Goal: Task Accomplishment & Management: Manage account settings

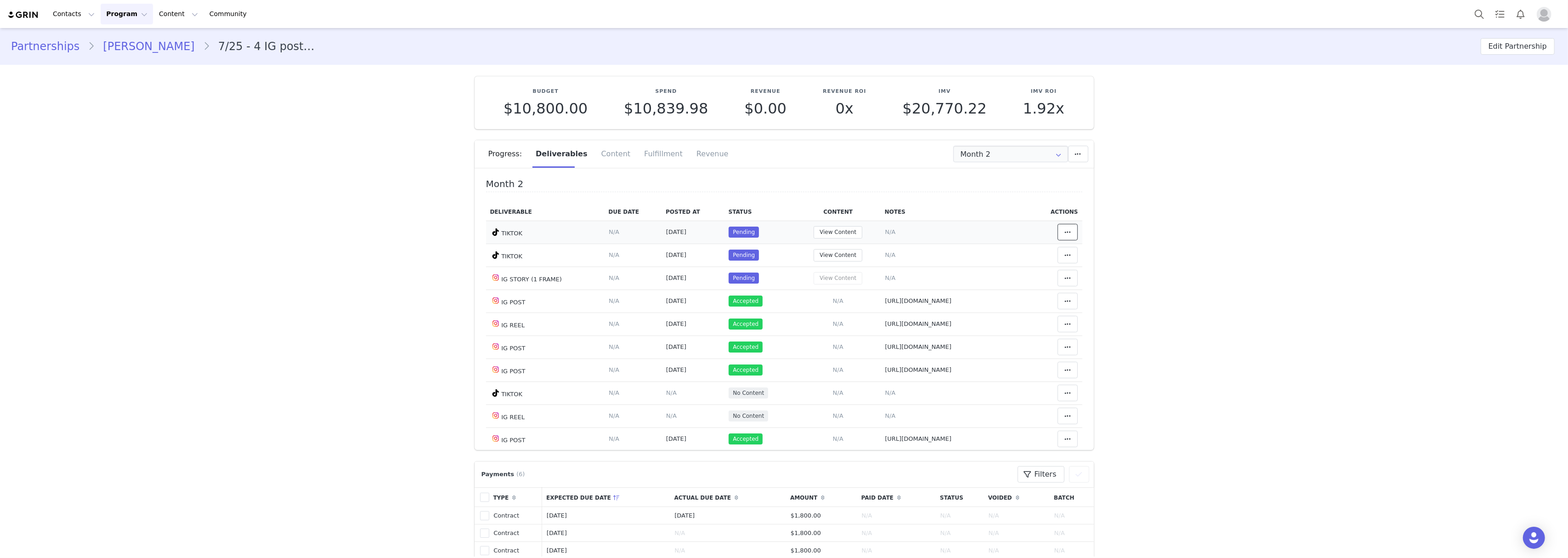
click at [1065, 232] on icon at bounding box center [1068, 232] width 7 height 7
click at [1015, 249] on div "Unlink Content" at bounding box center [980, 255] width 114 height 21
click at [1062, 236] on span at bounding box center [1068, 232] width 11 height 11
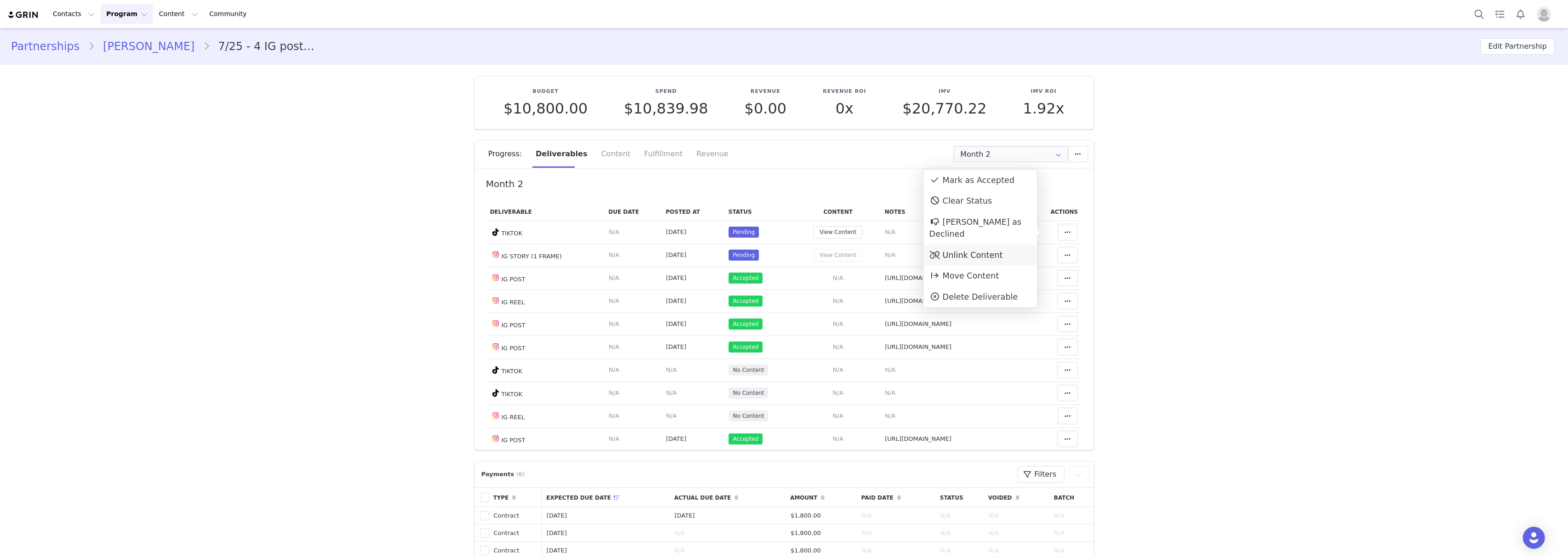
click at [1018, 249] on div "Unlink Content" at bounding box center [980, 255] width 114 height 21
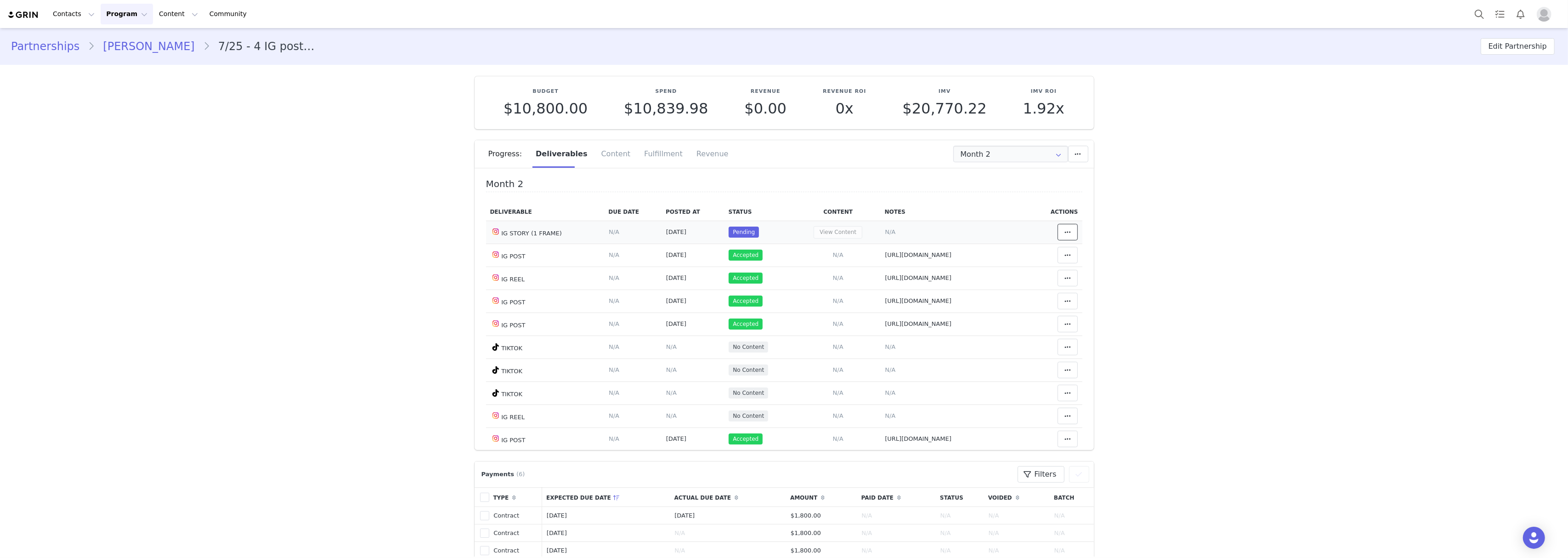
click at [1065, 233] on icon at bounding box center [1068, 232] width 7 height 7
click at [1019, 245] on div "Unlink Content" at bounding box center [980, 255] width 114 height 21
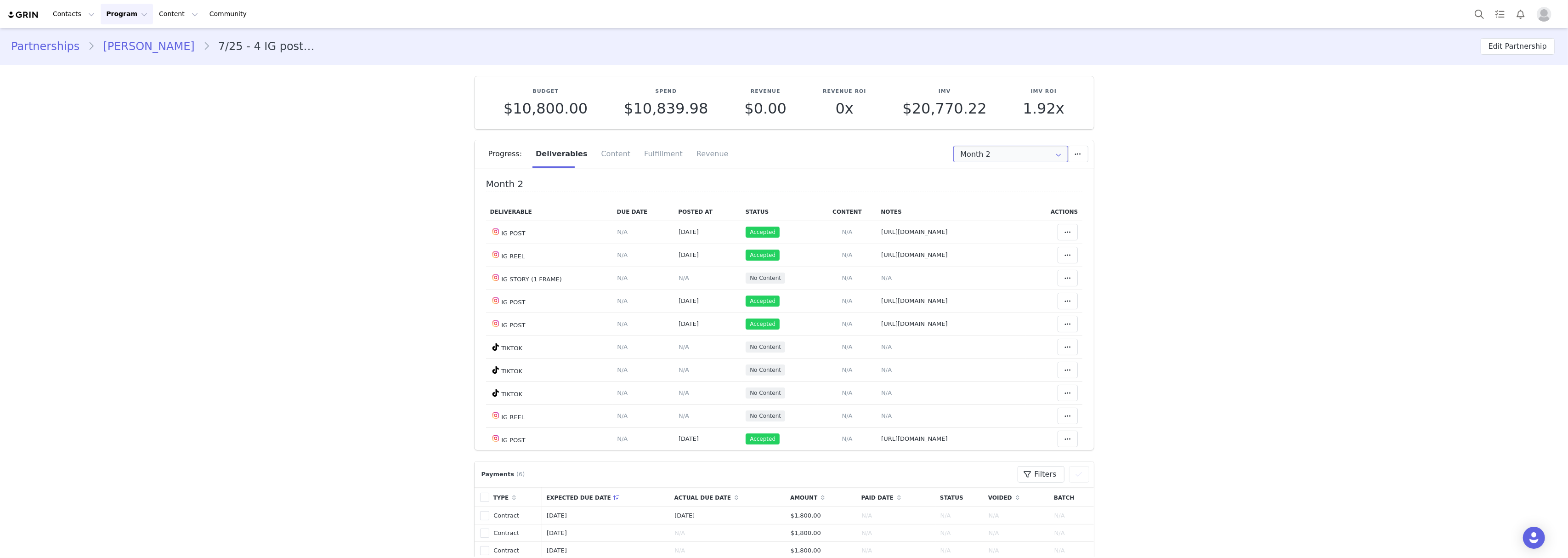
drag, startPoint x: 991, startPoint y: 158, endPoint x: 996, endPoint y: 169, distance: 12.1
click at [990, 158] on input "Month 2" at bounding box center [1010, 154] width 115 height 16
click at [982, 270] on li "All Months" at bounding box center [1010, 273] width 123 height 16
type input "All"
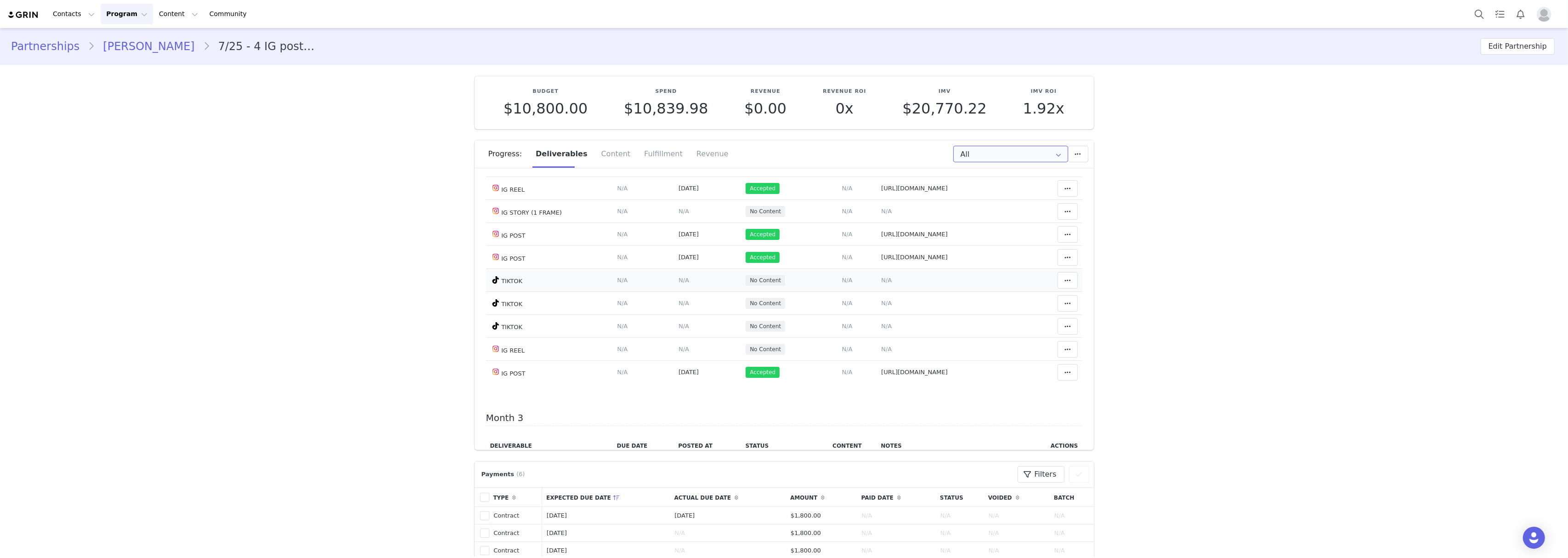
scroll to position [306, 0]
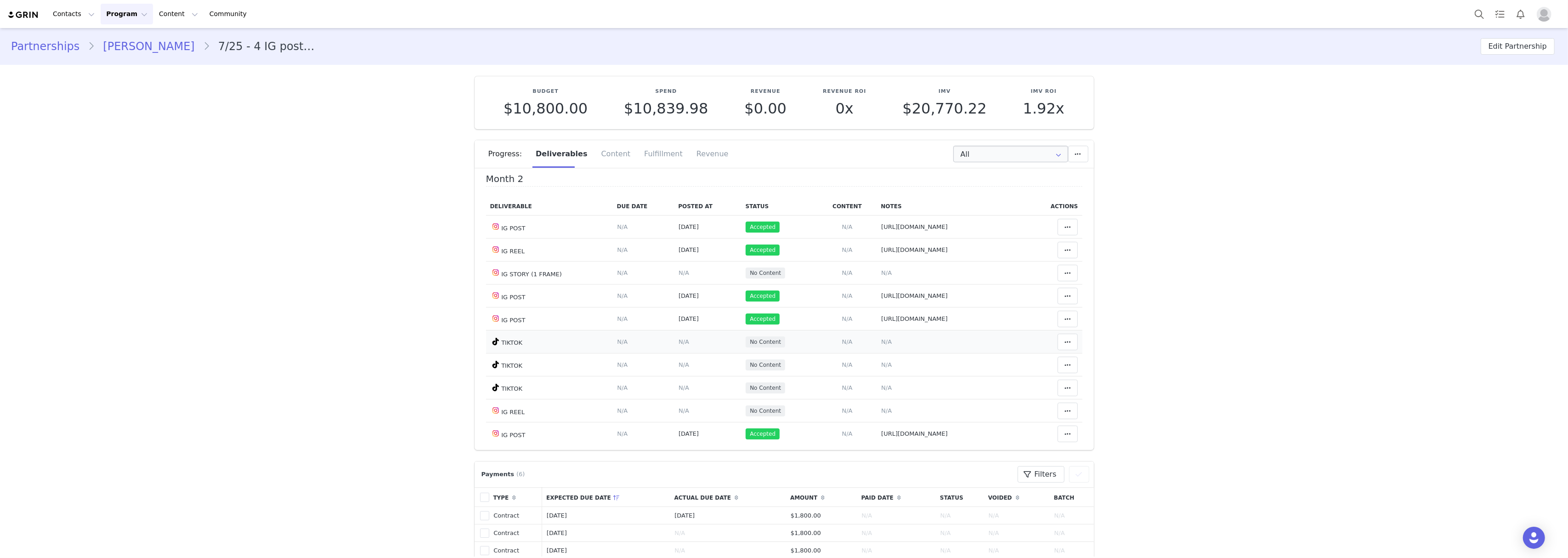
click at [881, 345] on span "N/A" at bounding box center [886, 342] width 10 height 7
click at [819, 267] on textarea at bounding box center [878, 274] width 181 height 55
paste textarea "[URL][DOMAIN_NAME]"
type textarea "[URL][DOMAIN_NAME]"
click at [801, 316] on button "Save" at bounding box center [804, 320] width 33 height 16
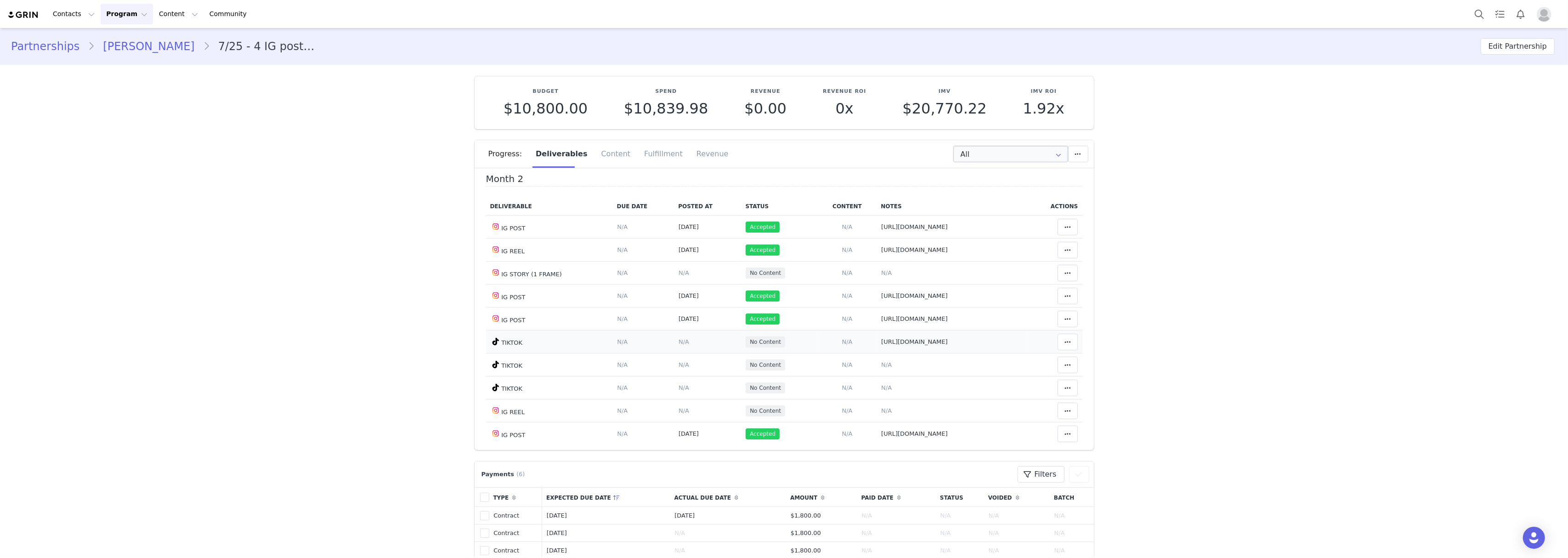
click at [679, 345] on span "N/A" at bounding box center [684, 342] width 10 height 7
click at [654, 275] on input "text" at bounding box center [653, 284] width 181 height 26
click at [681, 358] on span "5" at bounding box center [676, 357] width 11 height 11
type input "[DATE]"
click at [586, 316] on button "Save" at bounding box center [579, 316] width 33 height 16
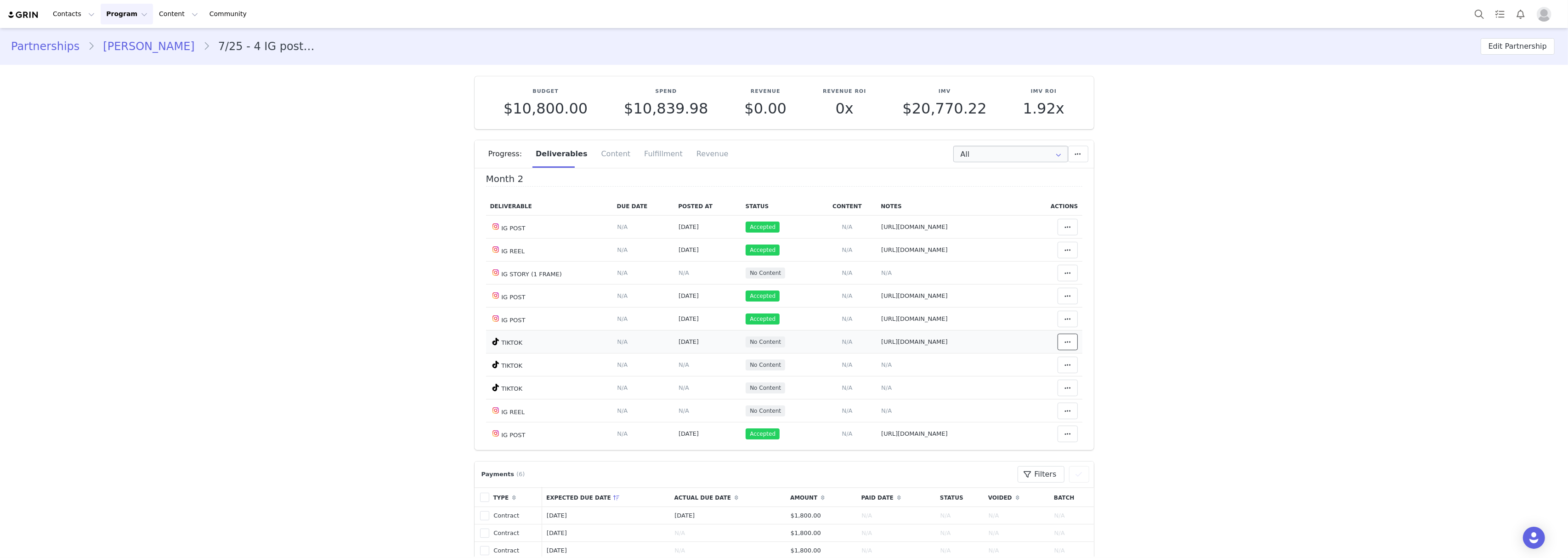
drag, startPoint x: 1050, startPoint y: 350, endPoint x: 998, endPoint y: 341, distance: 52.8
click at [1065, 346] on icon at bounding box center [1068, 342] width 7 height 7
click at [984, 346] on div "Mark as Accepted" at bounding box center [980, 347] width 114 height 21
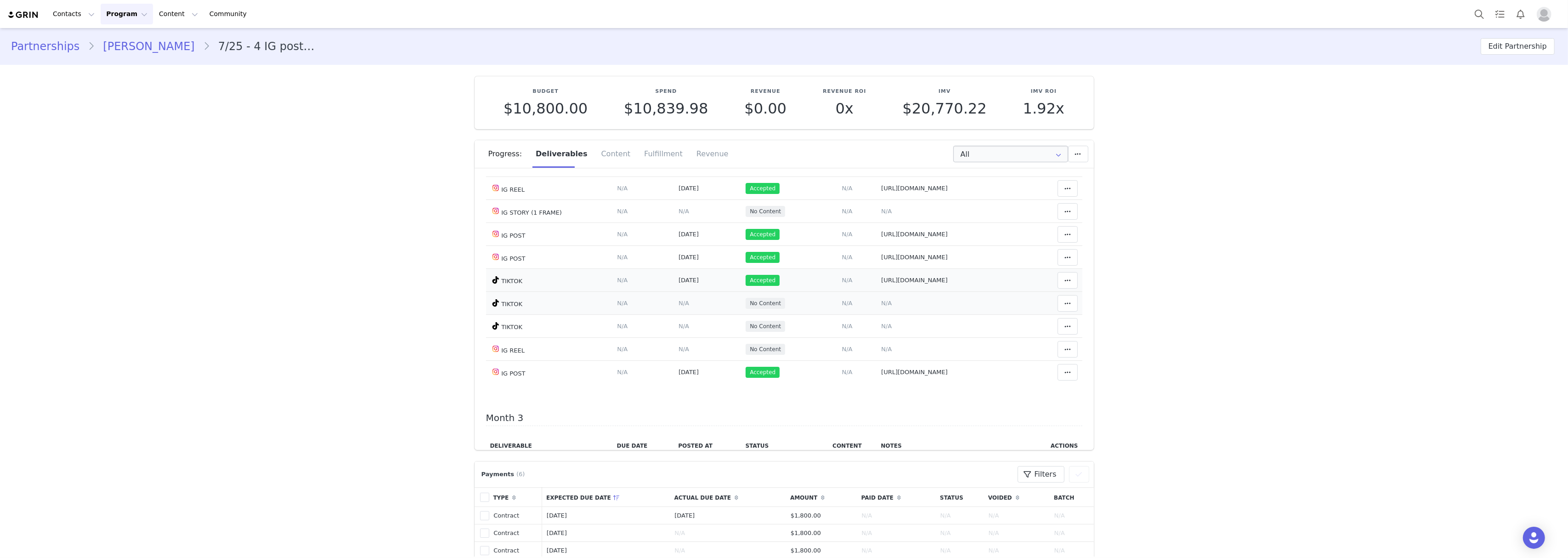
click at [881, 306] on span "N/A" at bounding box center [886, 303] width 10 height 7
click at [801, 252] on textarea at bounding box center [835, 231] width 181 height 55
paste textarea "[URL][DOMAIN_NAME]"
type textarea "[URL][DOMAIN_NAME]"
drag, startPoint x: 769, startPoint y: 282, endPoint x: 689, endPoint y: 282, distance: 80.0
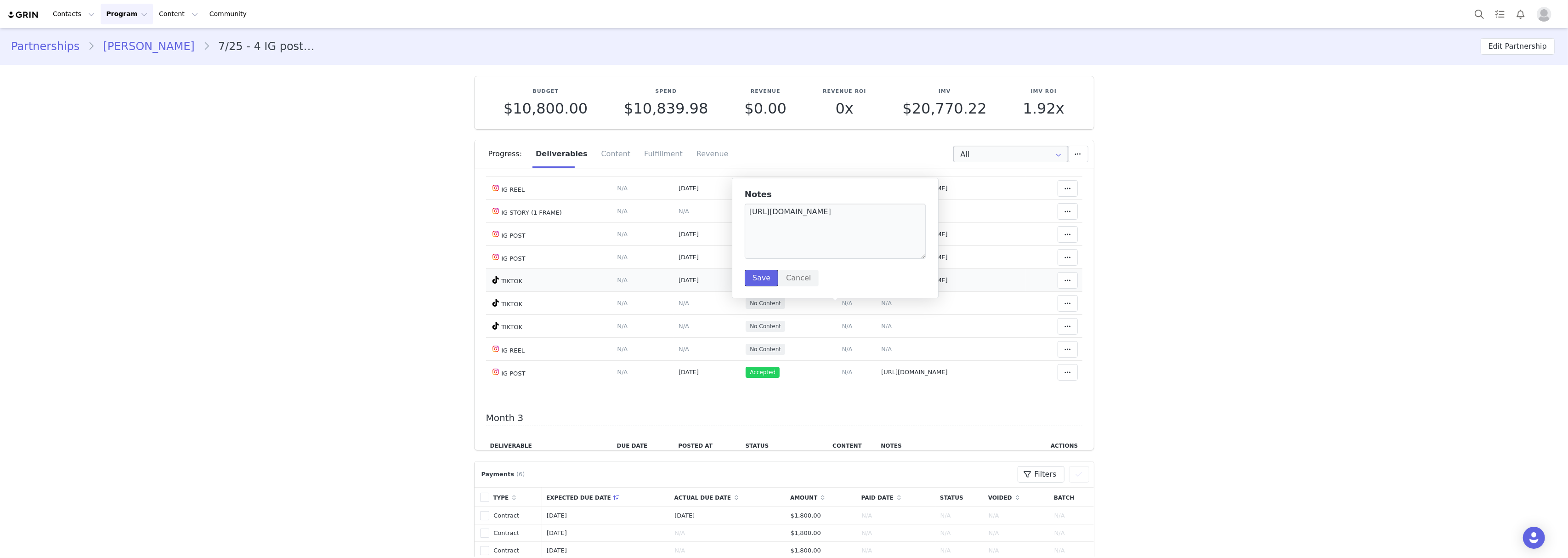
click at [769, 281] on button "Save" at bounding box center [761, 278] width 33 height 16
click at [679, 306] on span "N/A" at bounding box center [684, 303] width 10 height 7
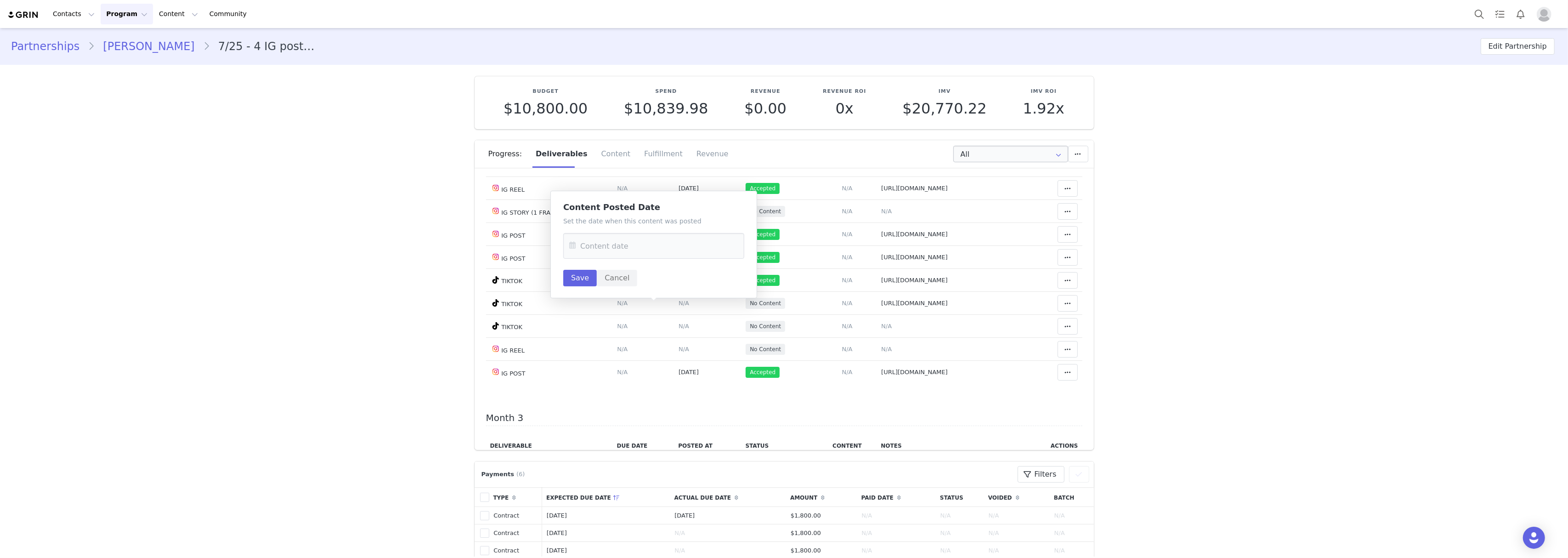
click at [660, 269] on div "Set the date when this content was posted Save Cancel" at bounding box center [653, 251] width 181 height 70
click at [662, 252] on input "text" at bounding box center [653, 246] width 181 height 26
click at [695, 316] on span "6" at bounding box center [695, 319] width 11 height 11
type input "[DATE]"
click at [588, 275] on button "Save" at bounding box center [579, 278] width 33 height 16
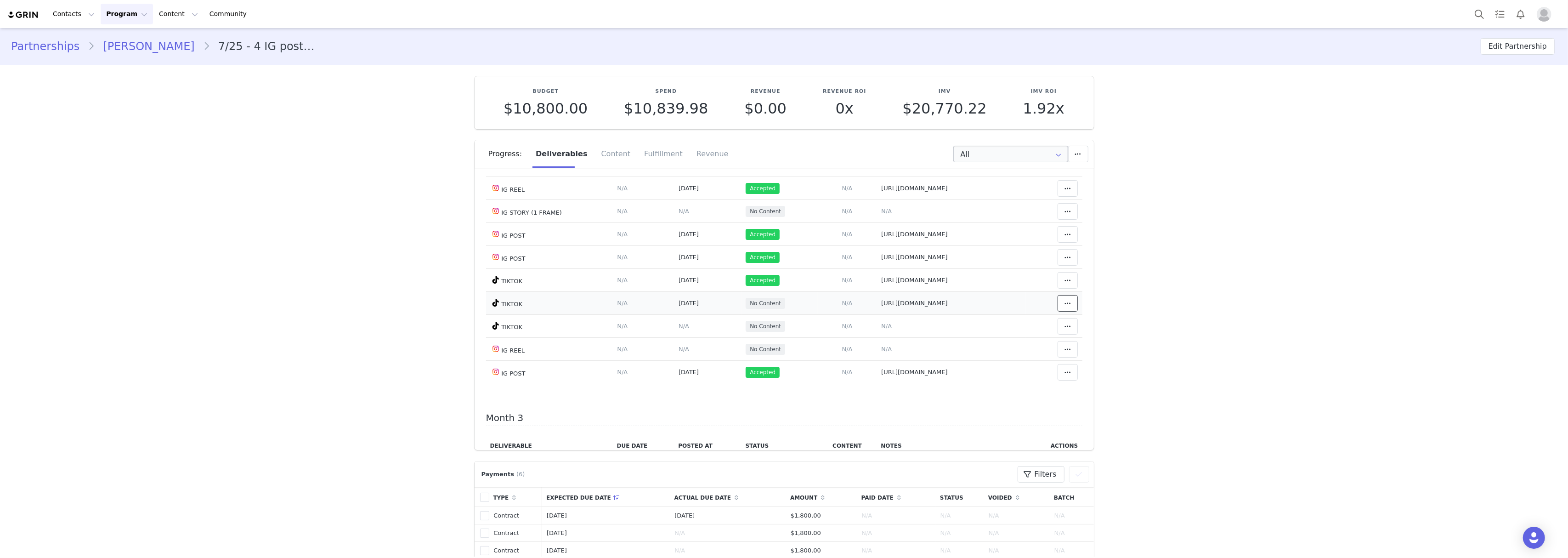
drag, startPoint x: 1057, startPoint y: 311, endPoint x: 1004, endPoint y: 309, distance: 53.0
click at [1065, 307] on icon at bounding box center [1068, 303] width 7 height 7
click at [980, 303] on div "Mark as Accepted" at bounding box center [980, 309] width 114 height 21
click at [881, 330] on span "N/A" at bounding box center [886, 326] width 10 height 7
click at [778, 228] on textarea at bounding box center [835, 254] width 181 height 55
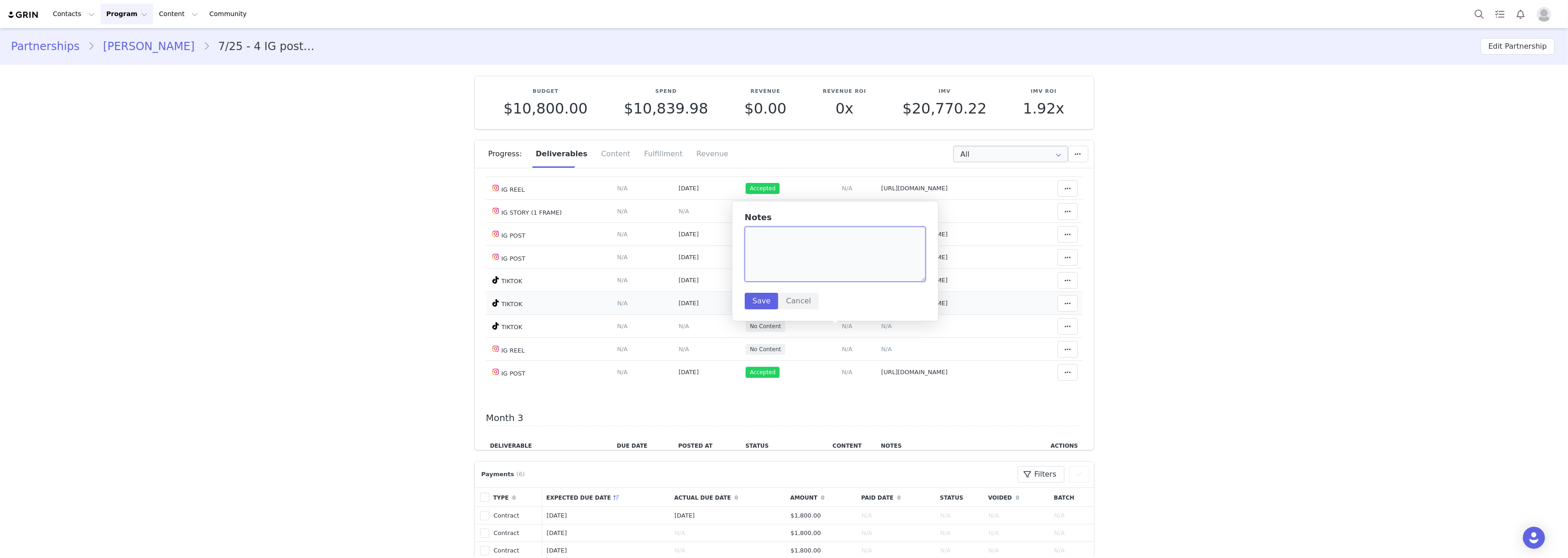
paste textarea "[URL][DOMAIN_NAME]"
type textarea "[URL][DOMAIN_NAME]"
click at [758, 294] on button "Save" at bounding box center [761, 301] width 33 height 16
click at [679, 330] on span "N/A" at bounding box center [684, 326] width 10 height 7
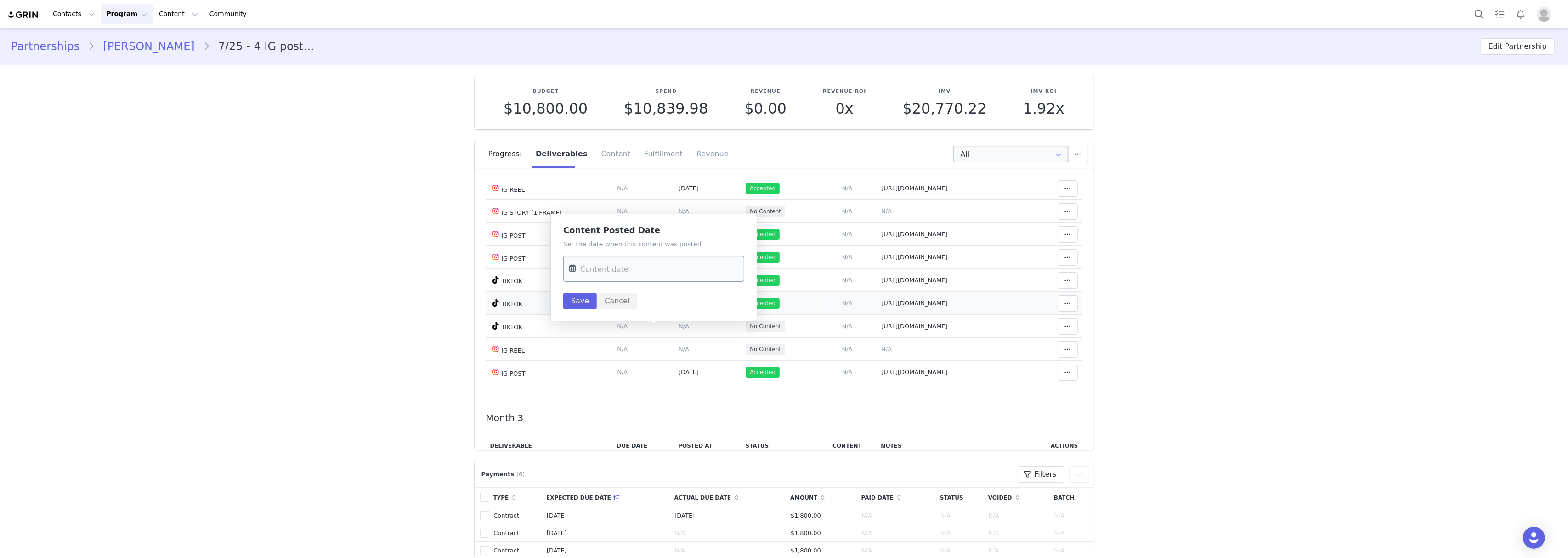
click at [657, 261] on input "text" at bounding box center [653, 269] width 181 height 26
click at [640, 395] on span "24" at bounding box center [638, 394] width 11 height 11
type input "[DATE]"
drag, startPoint x: 589, startPoint y: 306, endPoint x: 758, endPoint y: 341, distance: 172.6
click at [589, 305] on button "Save" at bounding box center [579, 301] width 33 height 16
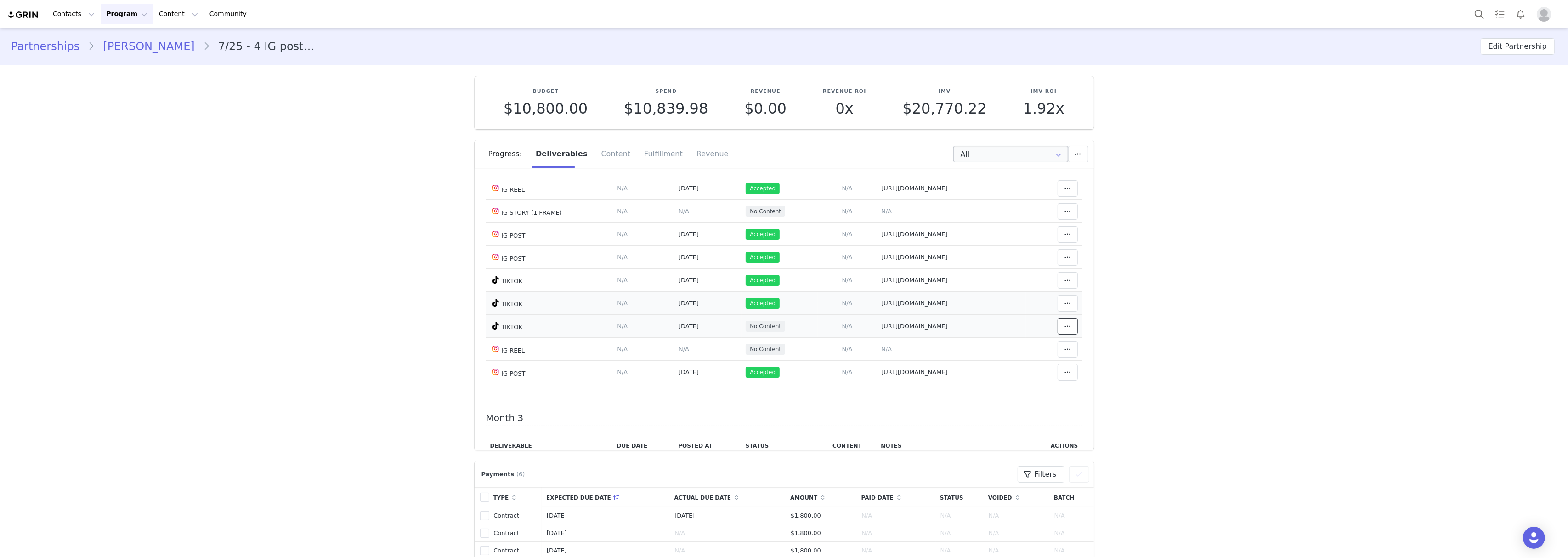
click at [1065, 330] on icon at bounding box center [1068, 327] width 7 height 7
click at [1003, 331] on div "Mark as Accepted" at bounding box center [980, 332] width 114 height 21
click at [881, 353] on span "N/A" at bounding box center [886, 349] width 10 height 7
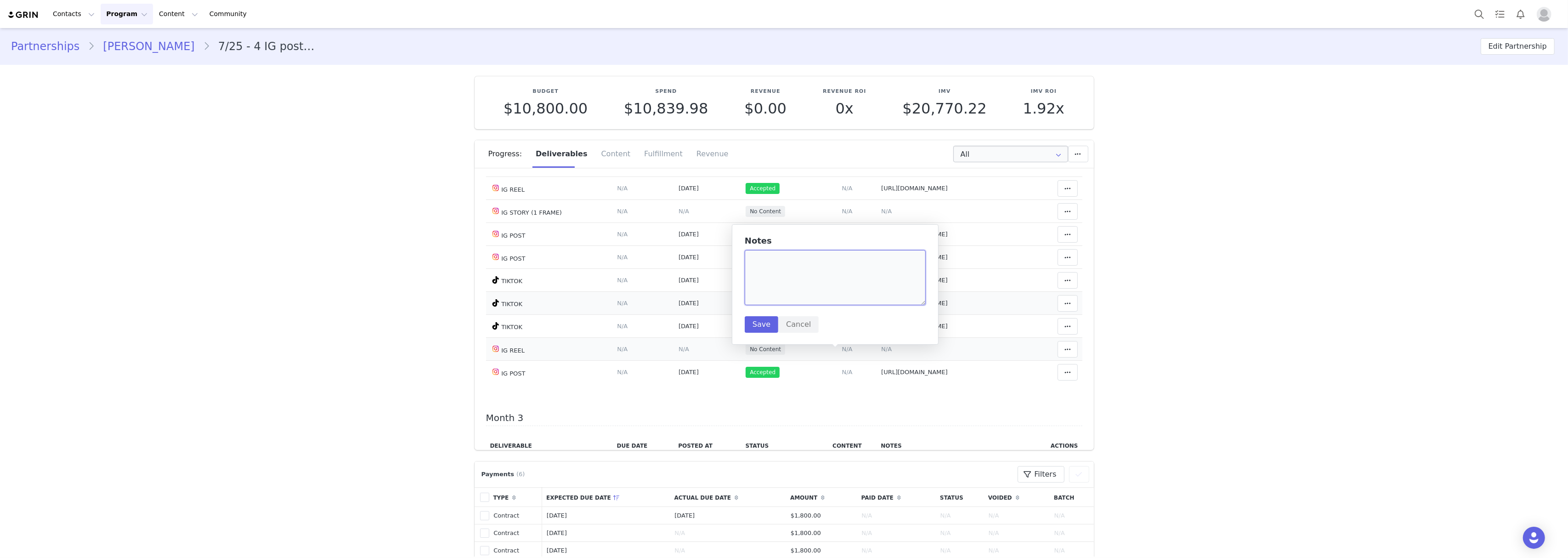
click at [798, 288] on textarea at bounding box center [835, 278] width 181 height 55
paste textarea "[URL][DOMAIN_NAME]"
type textarea "[URL][DOMAIN_NAME]"
click at [754, 322] on button "Save" at bounding box center [761, 324] width 33 height 16
click at [679, 353] on span "N/A" at bounding box center [684, 349] width 10 height 7
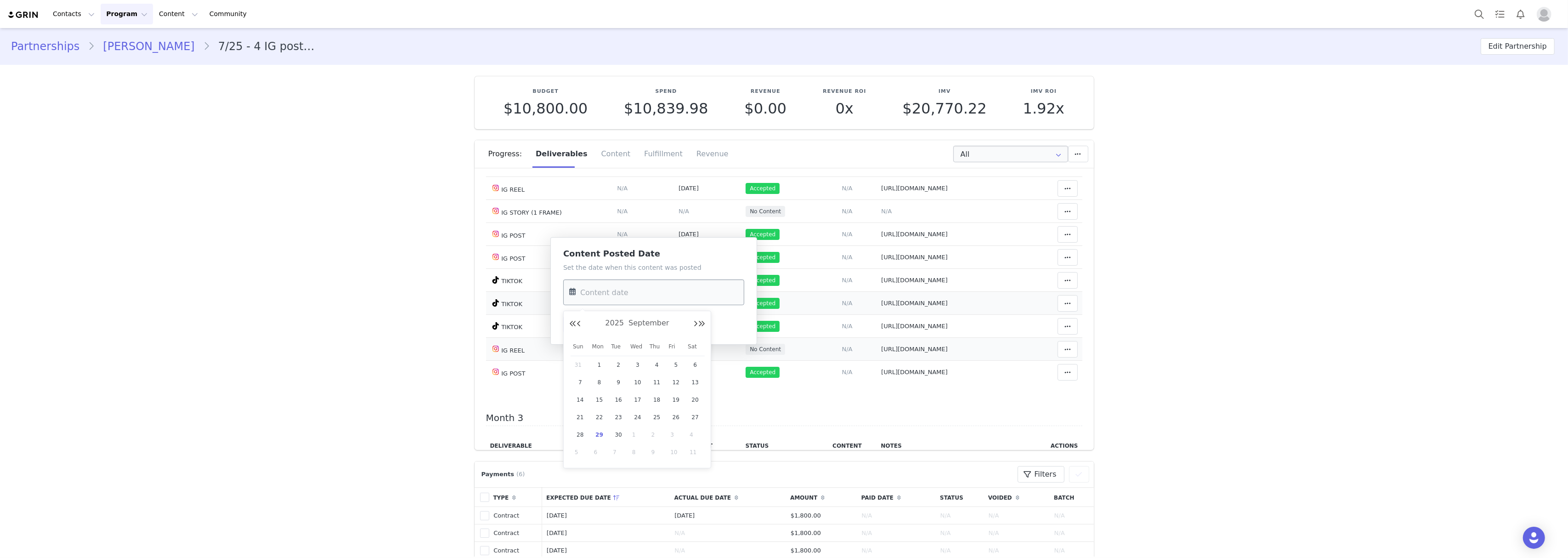
click at [653, 301] on input "text" at bounding box center [653, 292] width 181 height 26
click at [619, 431] on span "30" at bounding box center [618, 435] width 11 height 11
type input "[DATE]"
click at [577, 327] on button "Save" at bounding box center [579, 324] width 33 height 16
click at [1059, 355] on button at bounding box center [1067, 349] width 20 height 16
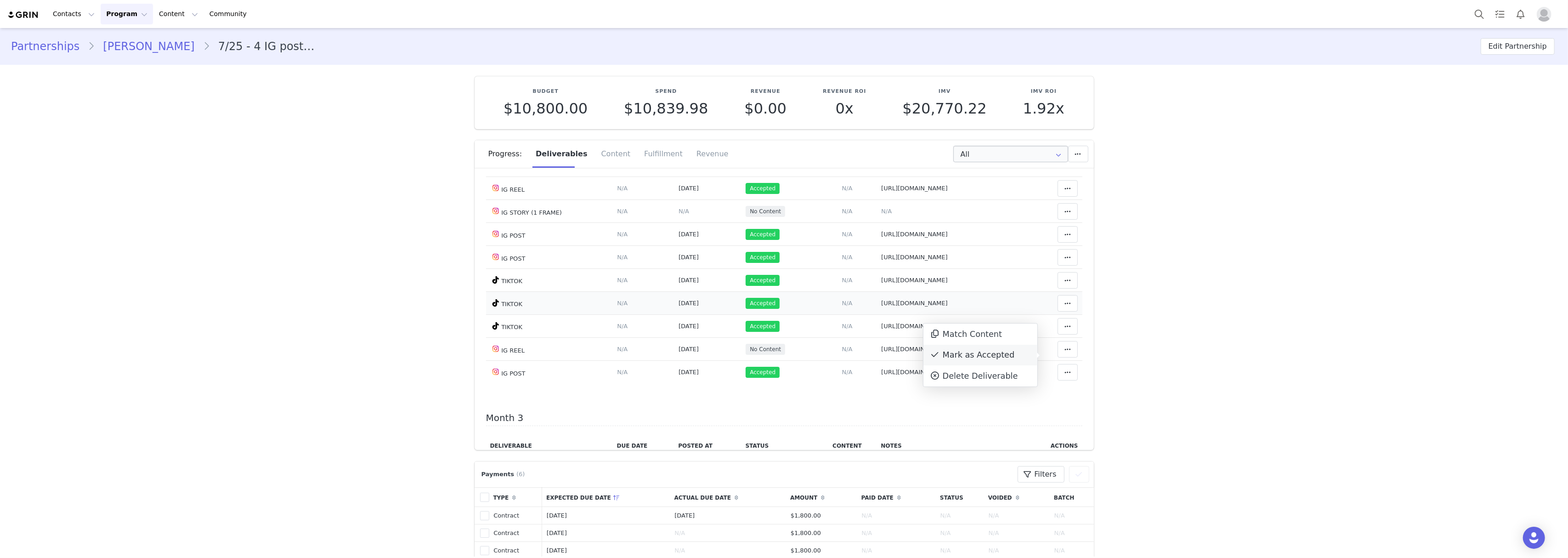
click at [981, 354] on div "Mark as Accepted" at bounding box center [980, 355] width 114 height 21
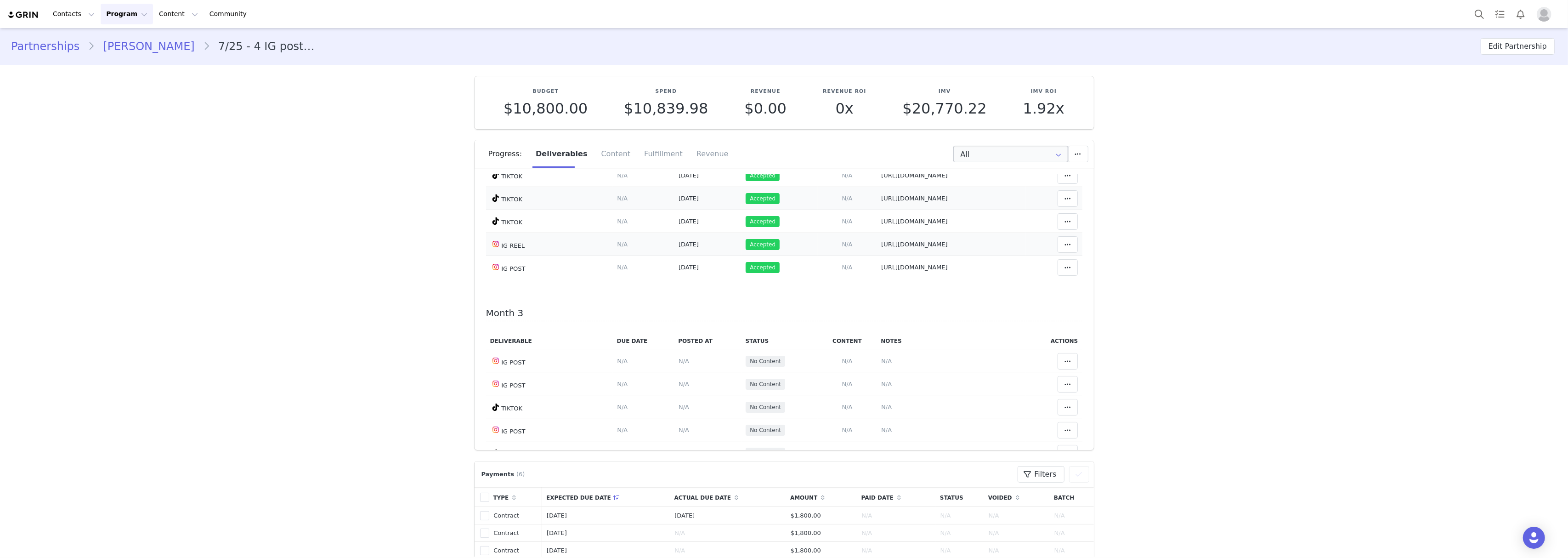
scroll to position [490, 0]
click at [881, 393] on span "N/A" at bounding box center [886, 389] width 10 height 7
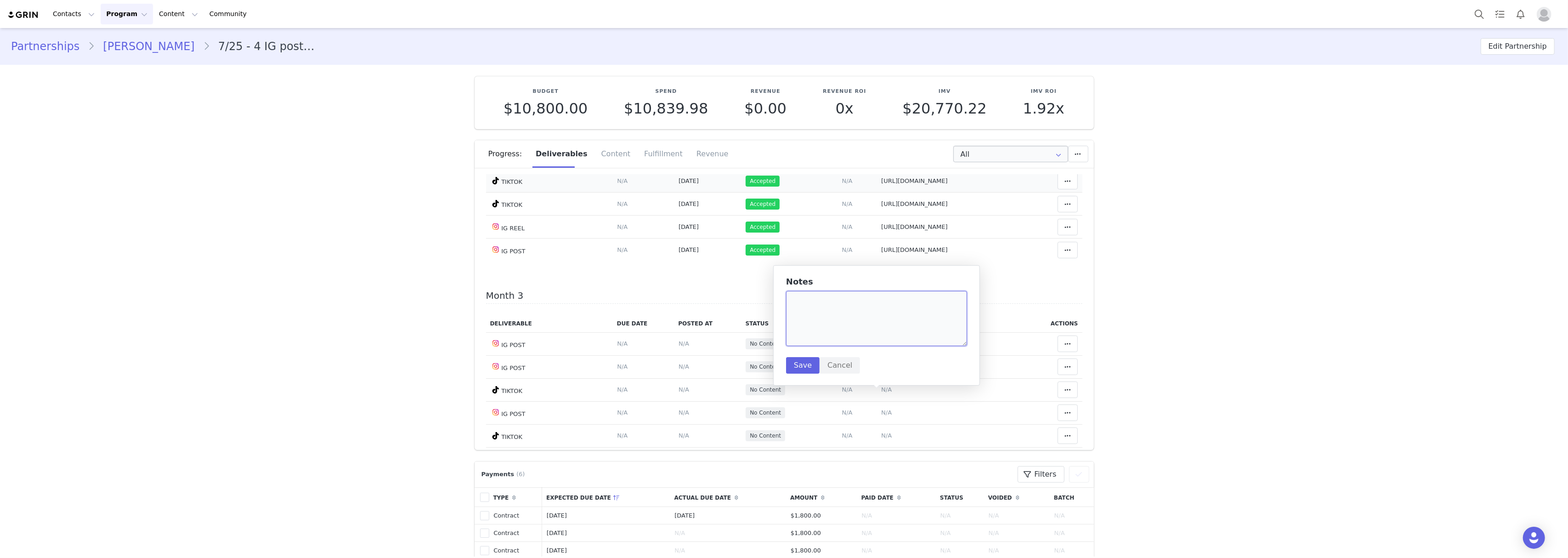
click at [825, 311] on textarea at bounding box center [876, 319] width 181 height 55
paste textarea "[URL][DOMAIN_NAME]"
type textarea "[URL][DOMAIN_NAME]"
click at [789, 361] on button "Save" at bounding box center [802, 365] width 33 height 16
click at [679, 393] on span "N/A" at bounding box center [684, 389] width 10 height 7
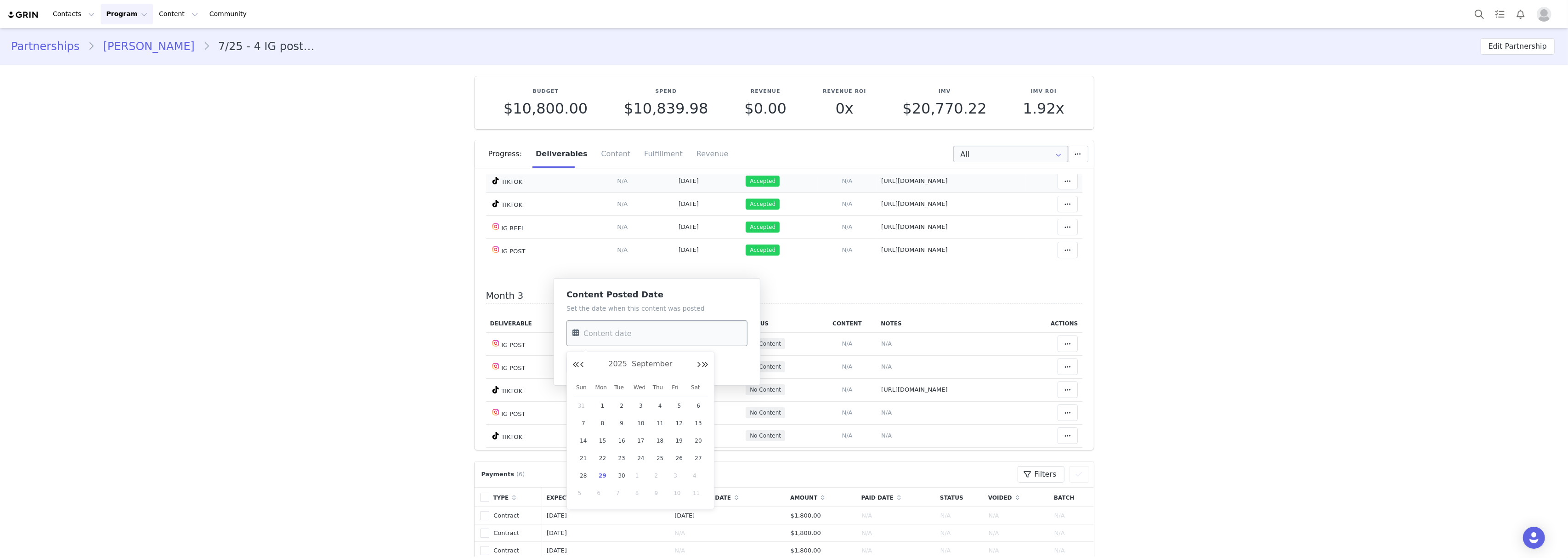
click at [653, 339] on input "text" at bounding box center [657, 333] width 181 height 26
click at [648, 460] on div "24" at bounding box center [641, 458] width 19 height 14
type input "[DATE]"
click at [583, 365] on button "Save" at bounding box center [583, 365] width 33 height 16
click at [1065, 394] on icon at bounding box center [1068, 390] width 7 height 7
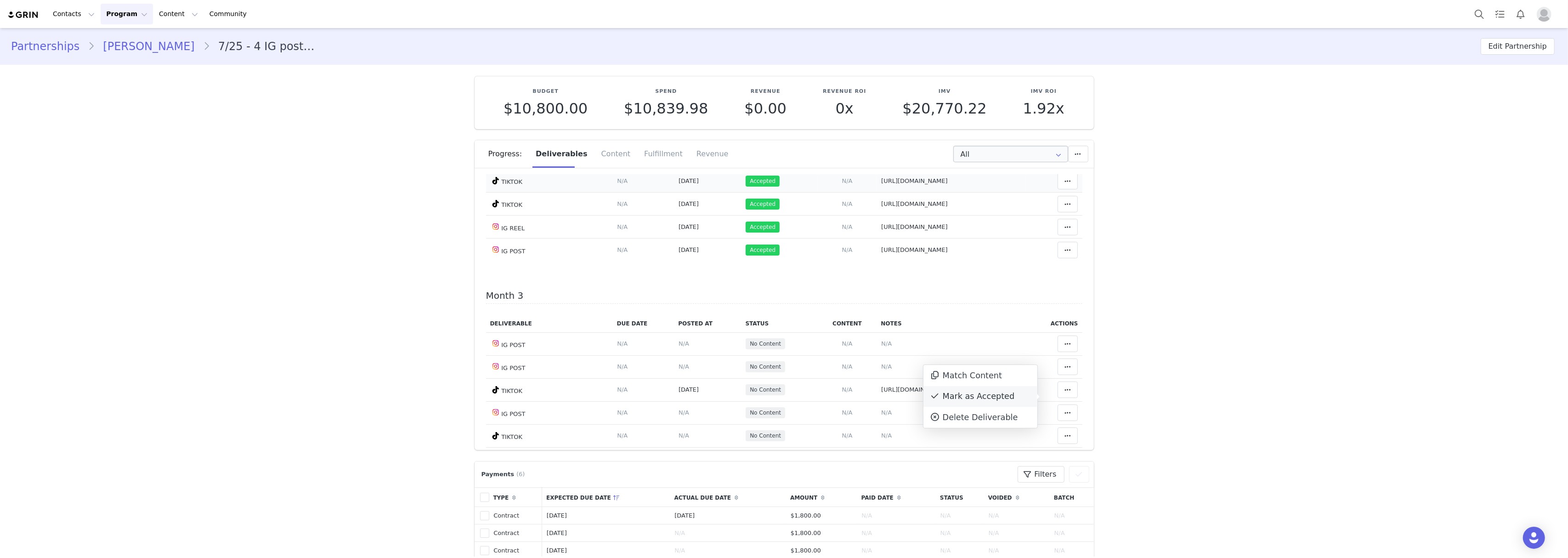
click at [978, 396] on div "Mark as Accepted" at bounding box center [980, 397] width 114 height 21
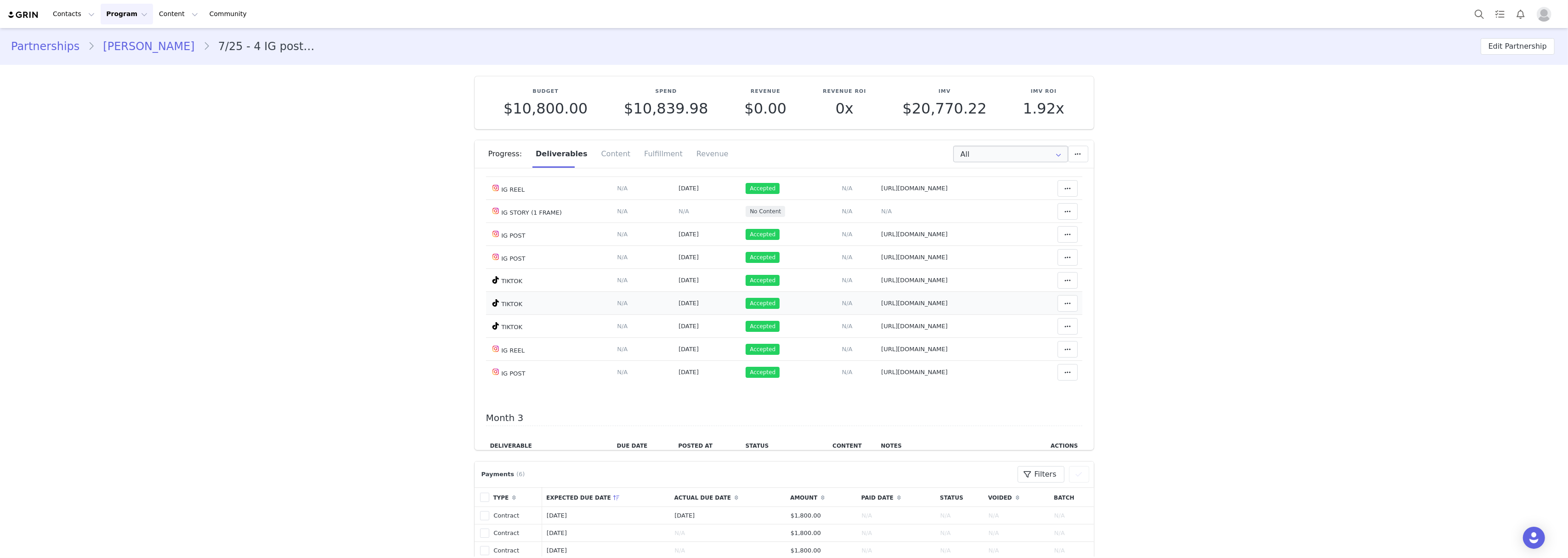
scroll to position [306, 0]
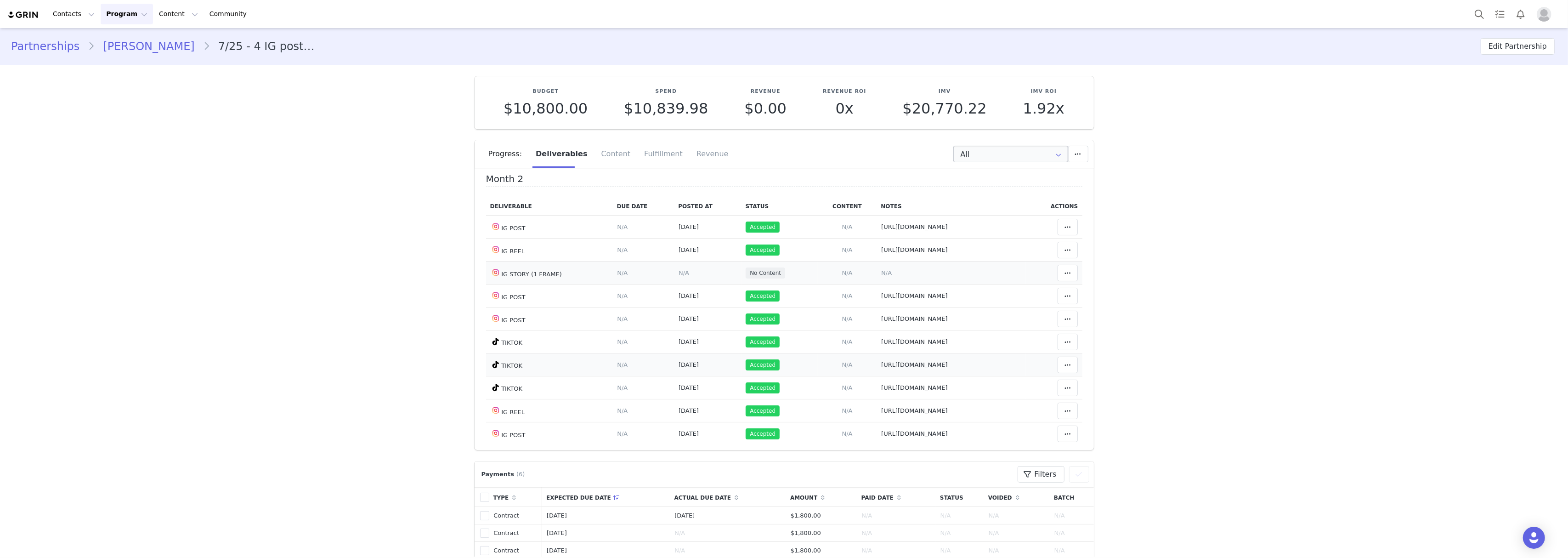
click at [877, 282] on td "Notes Save Cancel N/A" at bounding box center [951, 273] width 149 height 23
click at [881, 277] on span "N/A" at bounding box center [886, 272] width 10 height 7
click at [796, 194] on textarea at bounding box center [835, 200] width 181 height 55
paste textarea "[URL][DOMAIN_NAME]"
type textarea "9/26 [URL][DOMAIN_NAME]"
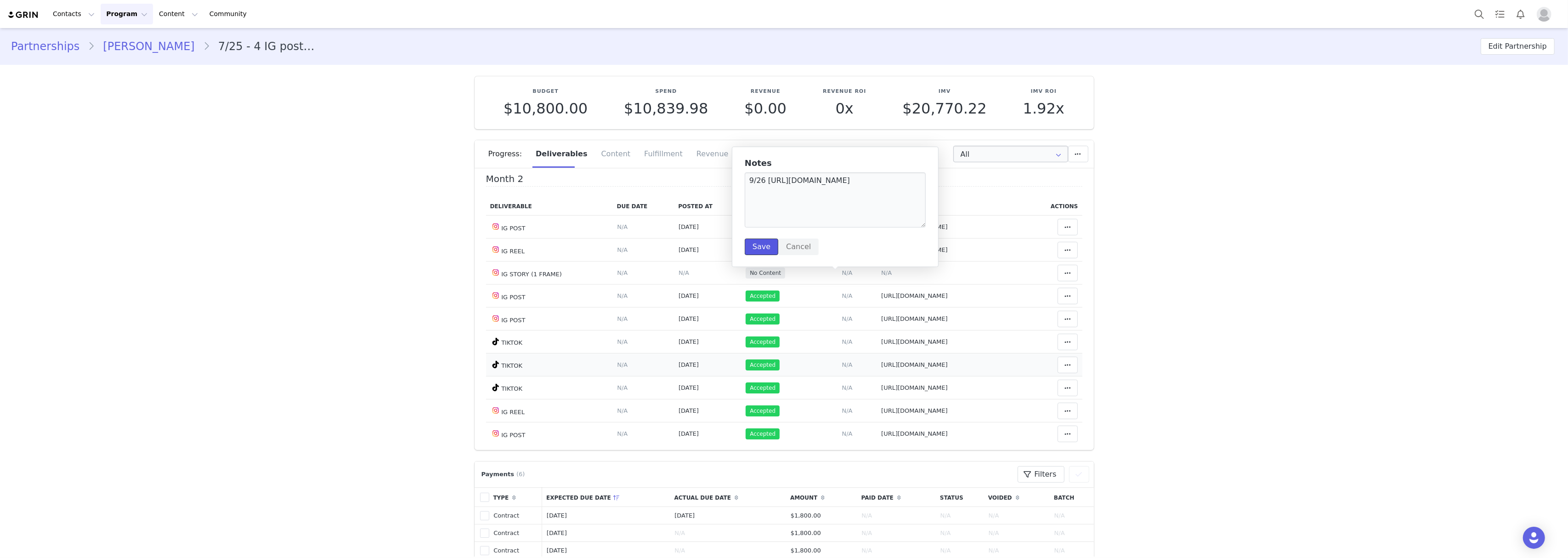
click at [745, 239] on button "Save" at bounding box center [761, 247] width 33 height 16
click at [1061, 281] on button at bounding box center [1067, 273] width 20 height 16
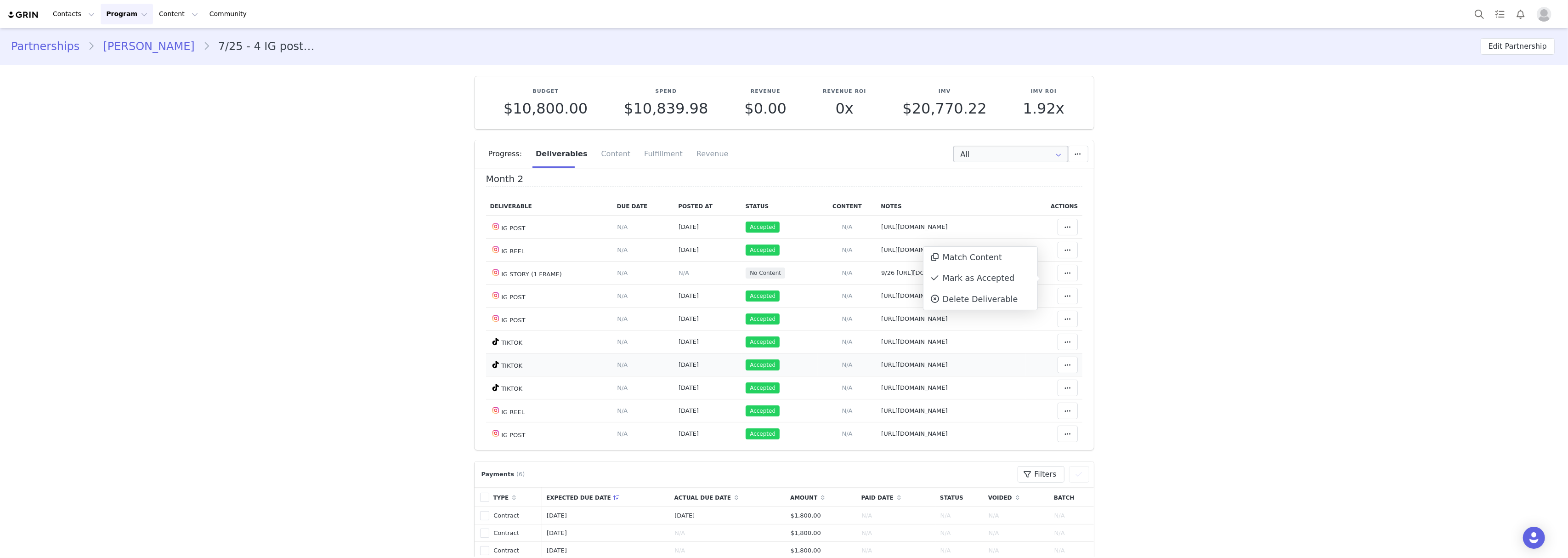
click at [981, 280] on div "Mark as Accepted" at bounding box center [980, 278] width 114 height 21
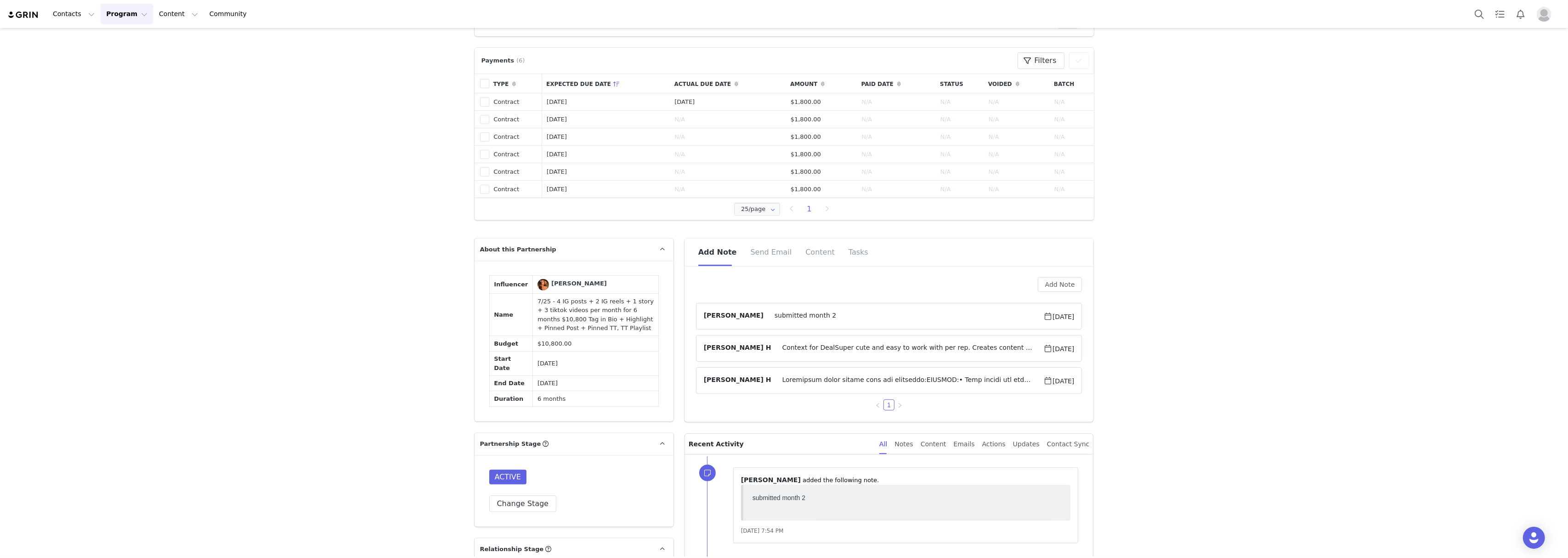
scroll to position [429, 0]
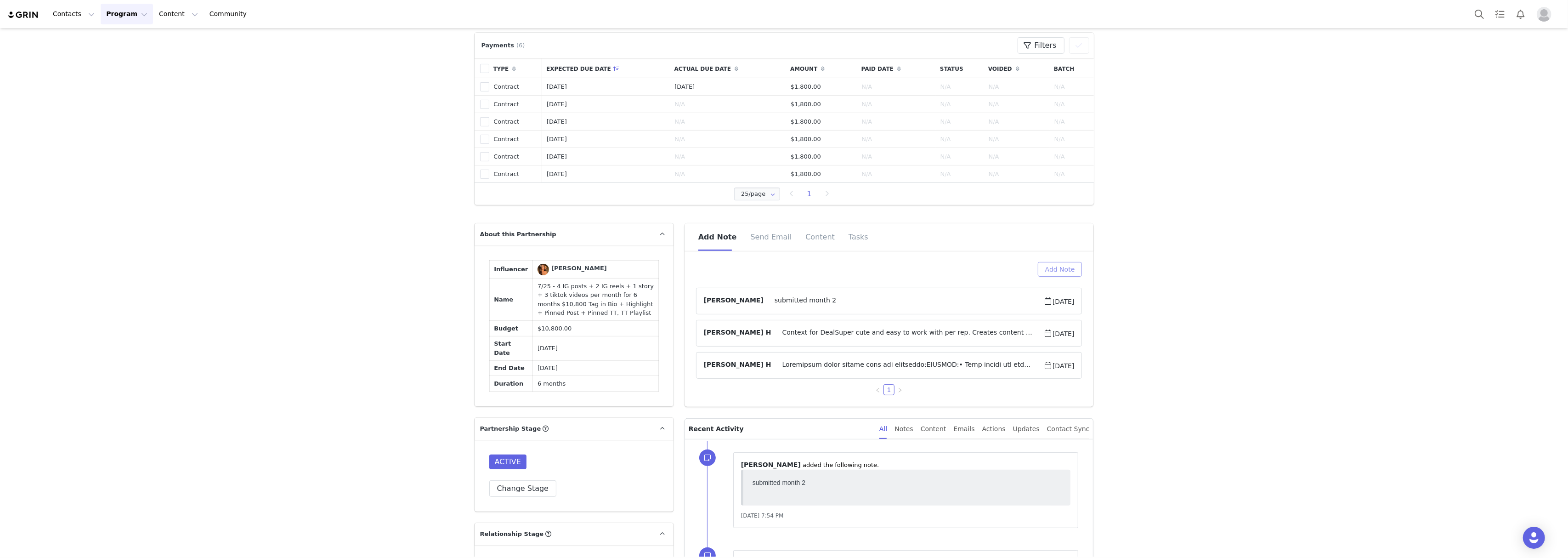
click at [1057, 271] on button "Add Note" at bounding box center [1060, 269] width 44 height 15
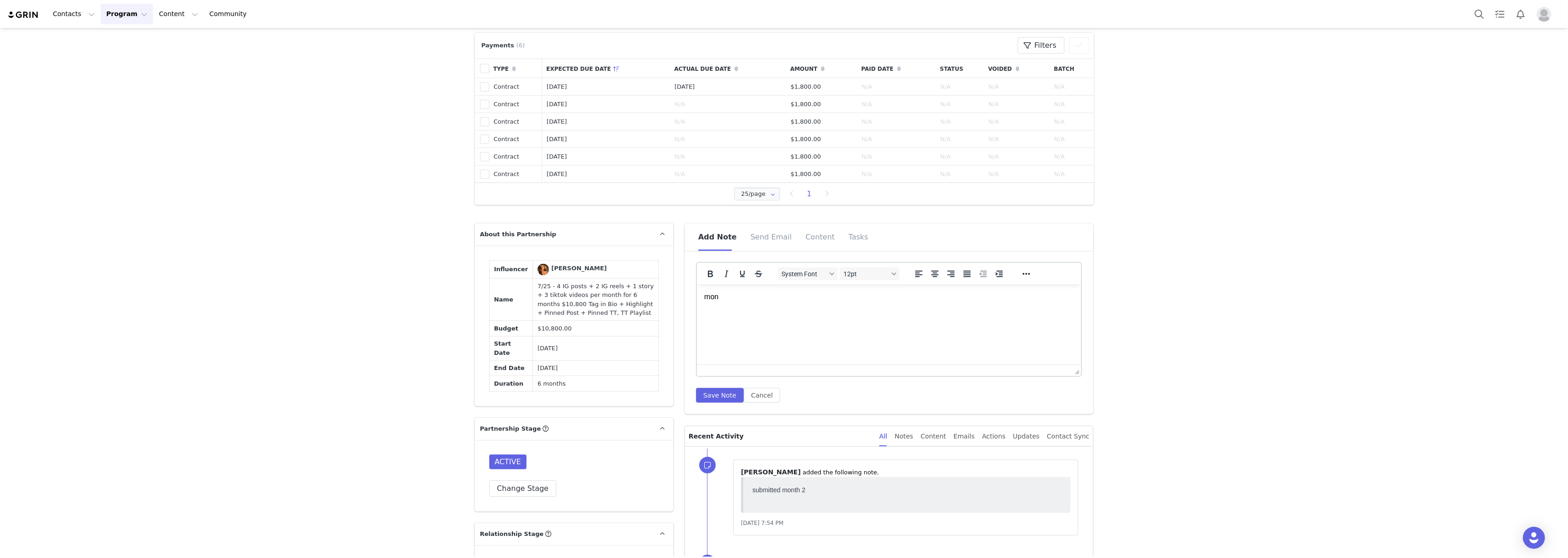
scroll to position [0, 0]
click at [726, 400] on button "Save Note" at bounding box center [719, 395] width 47 height 15
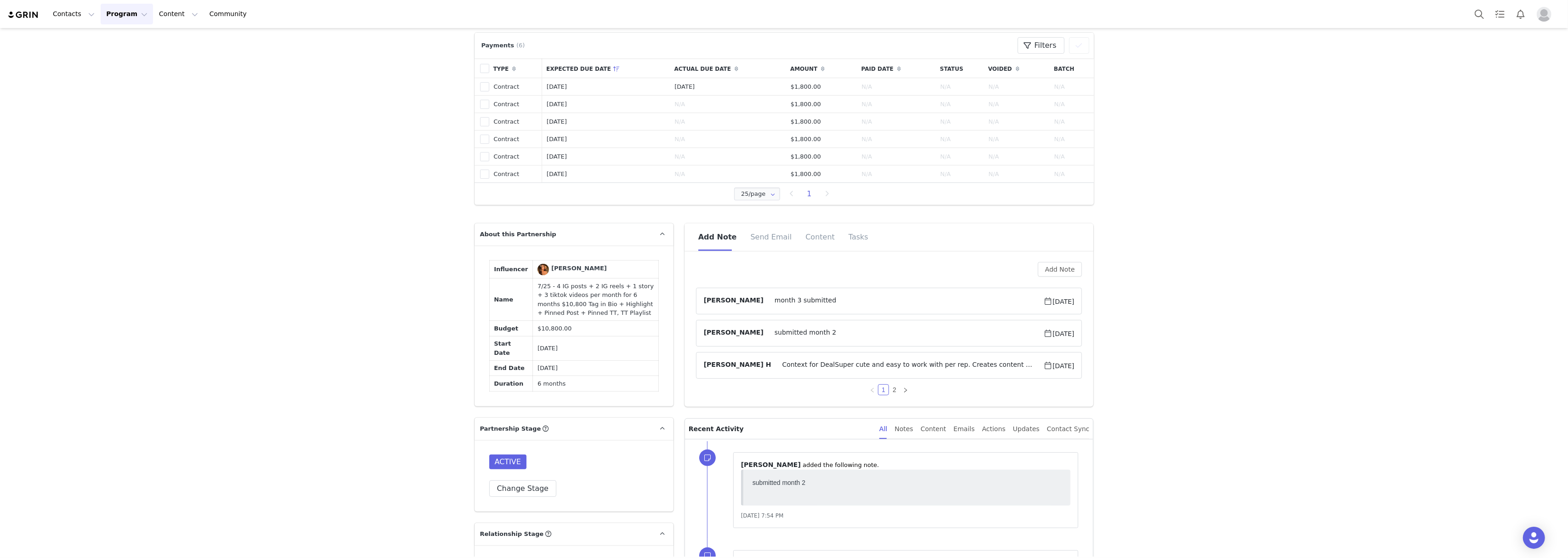
click at [579, 321] on td "7/25 - 4 IG posts + 2 IG reels + 1 story + 3 tiktok videos per month for 6 mont…" at bounding box center [596, 299] width 126 height 42
copy td "7/25 - 4 IG posts + 2 IG reels + 1 story + 3 tiktok videos per month for 6 mont…"
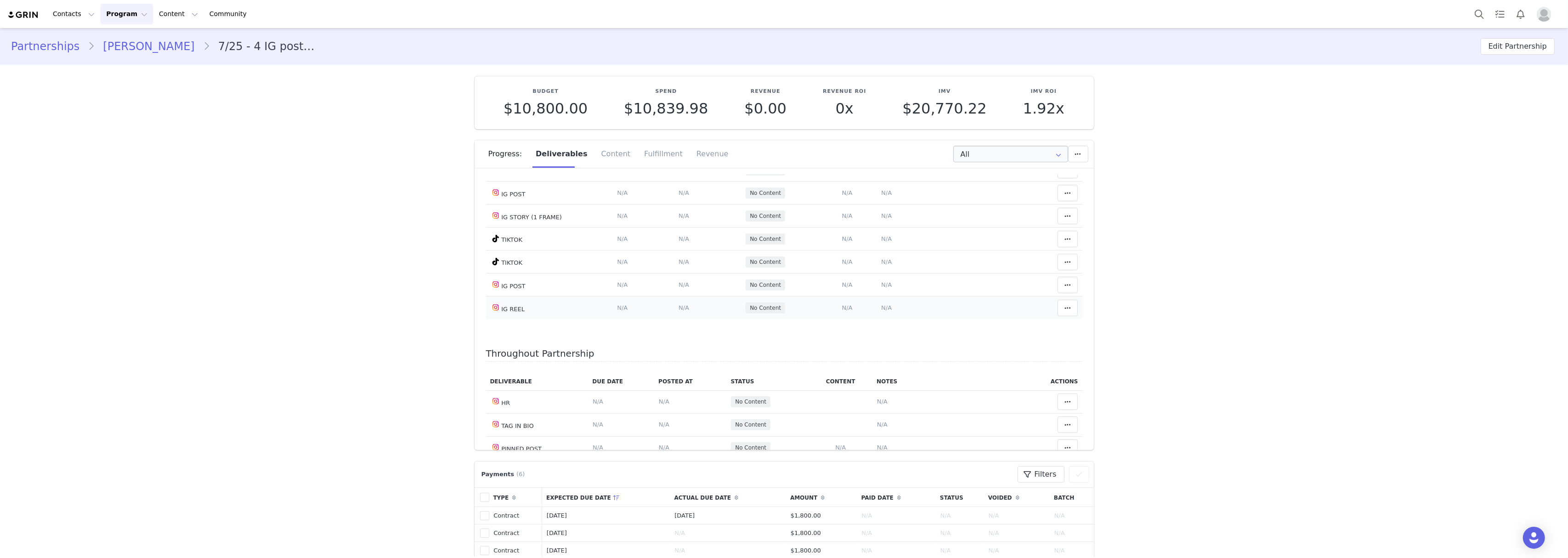
scroll to position [1729, 0]
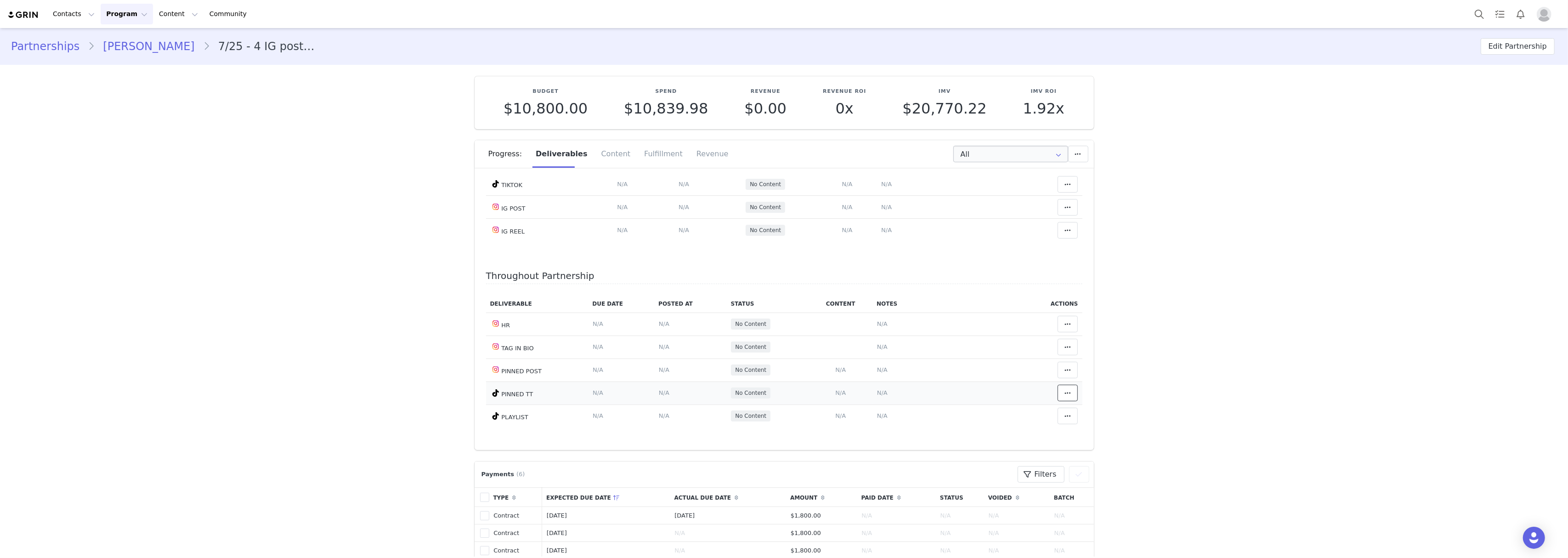
click at [1065, 395] on icon at bounding box center [1068, 393] width 7 height 7
click at [1005, 389] on div "Mark as Accepted" at bounding box center [980, 393] width 114 height 21
click at [1057, 410] on button at bounding box center [1067, 415] width 20 height 16
click at [1011, 411] on div "Mark as Accepted" at bounding box center [980, 416] width 114 height 21
click at [1065, 325] on icon at bounding box center [1068, 324] width 7 height 7
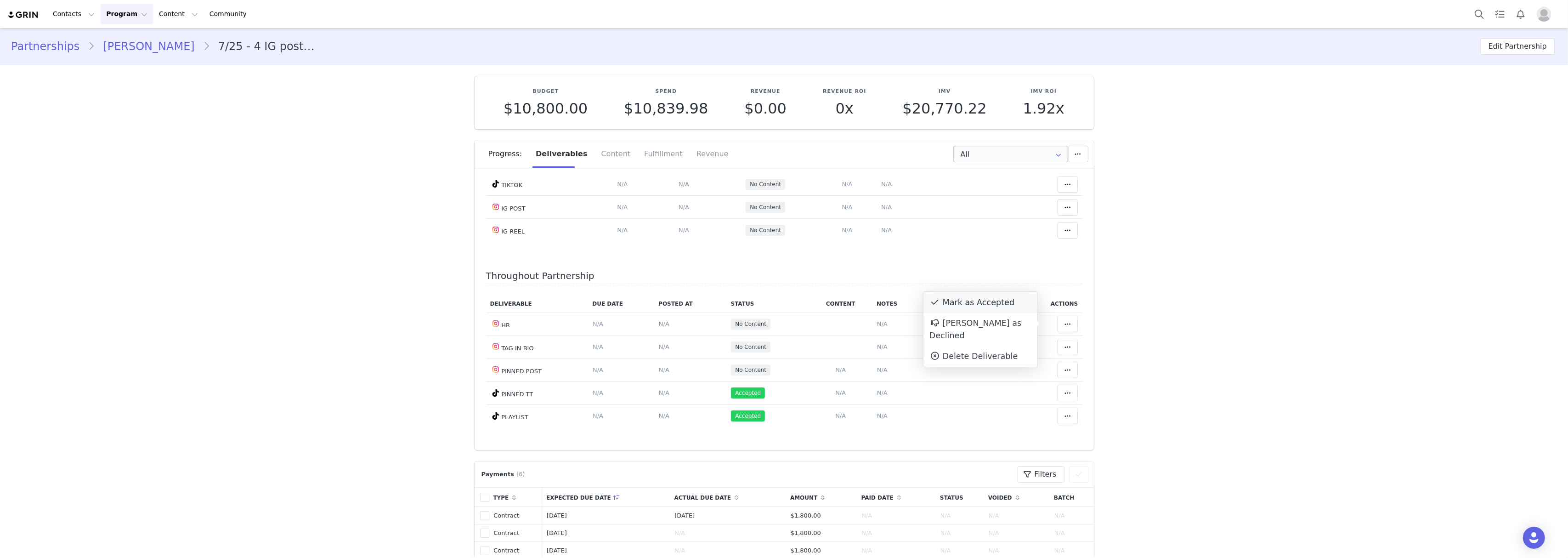
click at [1018, 310] on div "Mark as Accepted" at bounding box center [980, 302] width 114 height 21
click at [1062, 348] on span at bounding box center [1068, 347] width 11 height 11
click at [1017, 327] on div "Mark as Accepted" at bounding box center [980, 326] width 114 height 21
click at [1057, 378] on td "Match Content Mark as Accepted Delete Deliverable This will unlink any content,…" at bounding box center [1052, 370] width 61 height 23
click at [1065, 372] on icon at bounding box center [1068, 370] width 7 height 7
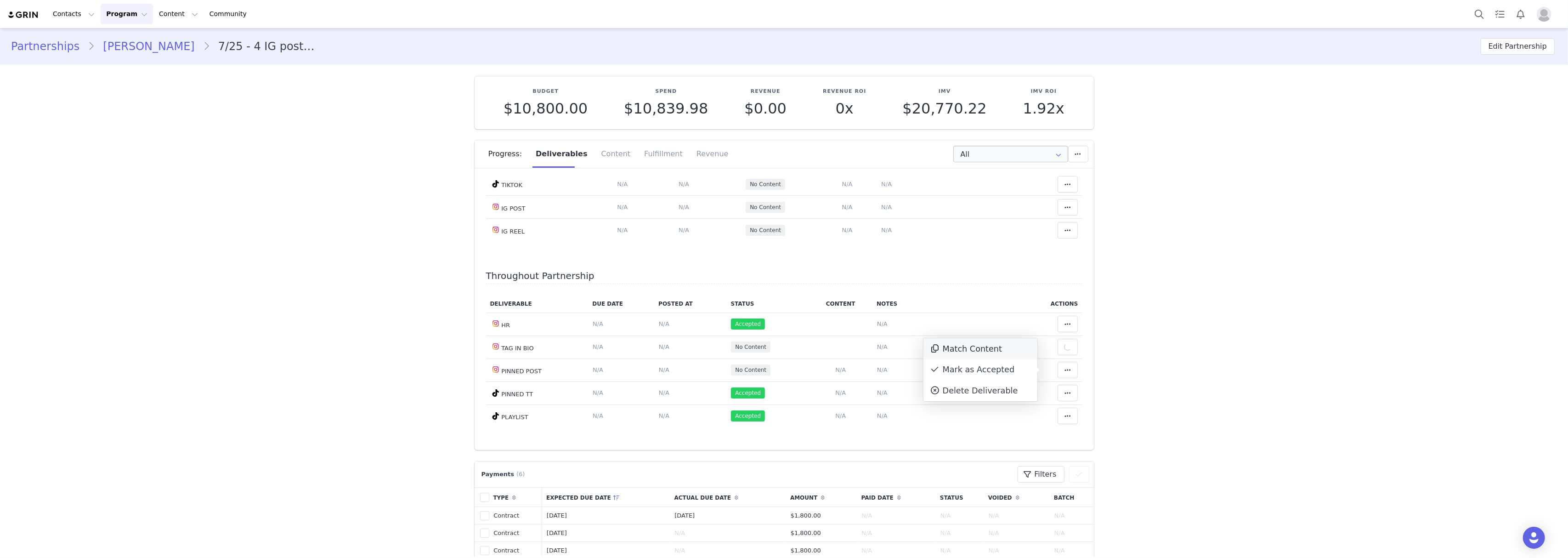
click at [1009, 348] on div "Match Content" at bounding box center [980, 349] width 114 height 21
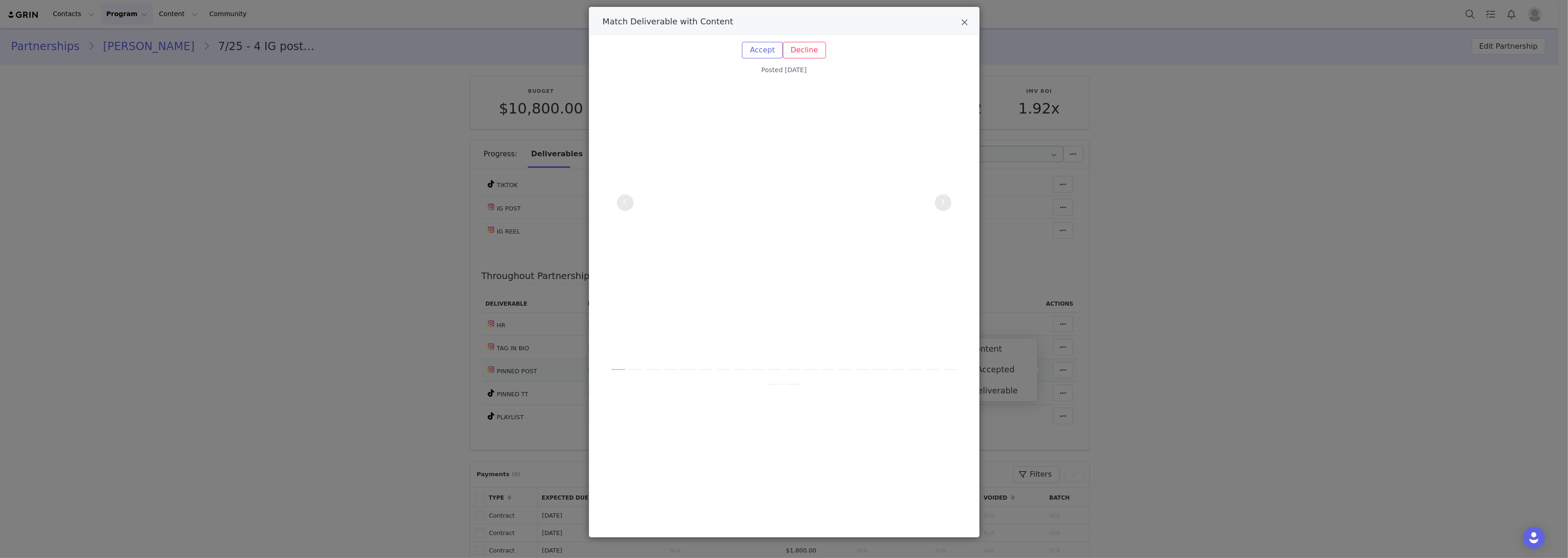
click at [975, 24] on div "Match Deliverable with Content Accept Reason for declining this content Decline…" at bounding box center [784, 279] width 1568 height 558
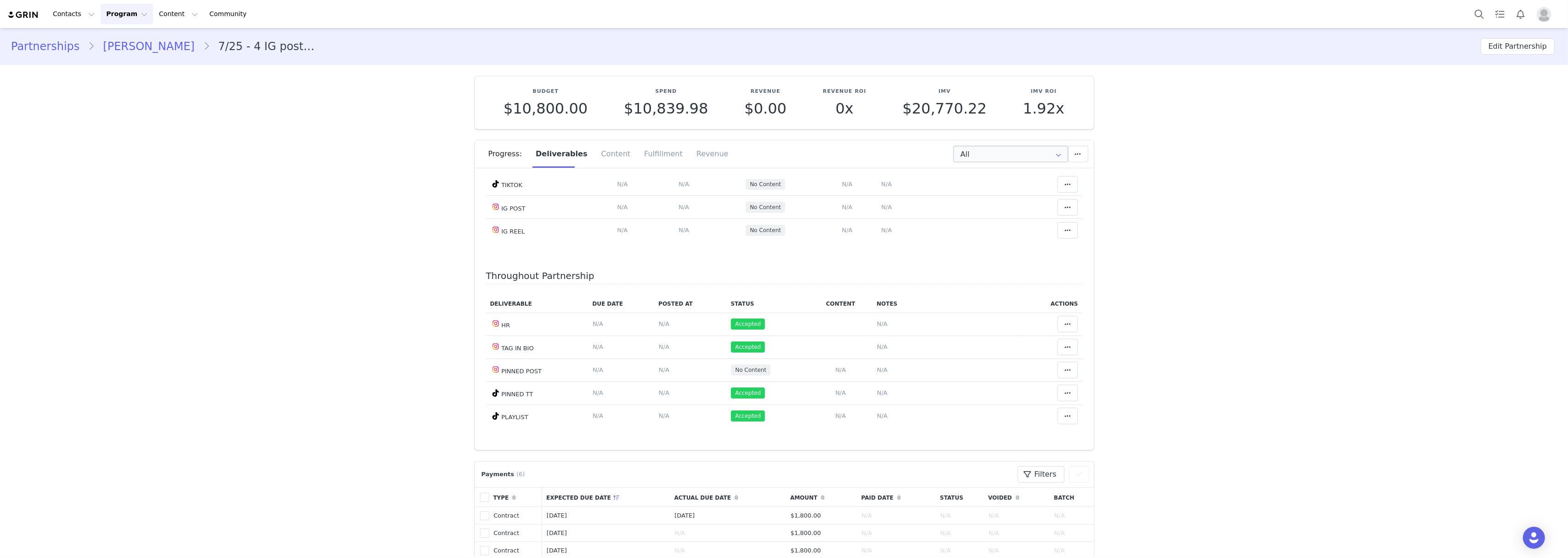
click at [965, 19] on div "Contacts Contacts Creators Prospects Applicants Program Program Activations Cam…" at bounding box center [784, 14] width 1568 height 28
click at [1061, 383] on td "Match Deliverable with Content" at bounding box center [1052, 393] width 61 height 23
click at [1062, 370] on span at bounding box center [1068, 370] width 11 height 11
click at [1018, 372] on div "Mark as Accepted" at bounding box center [980, 370] width 114 height 21
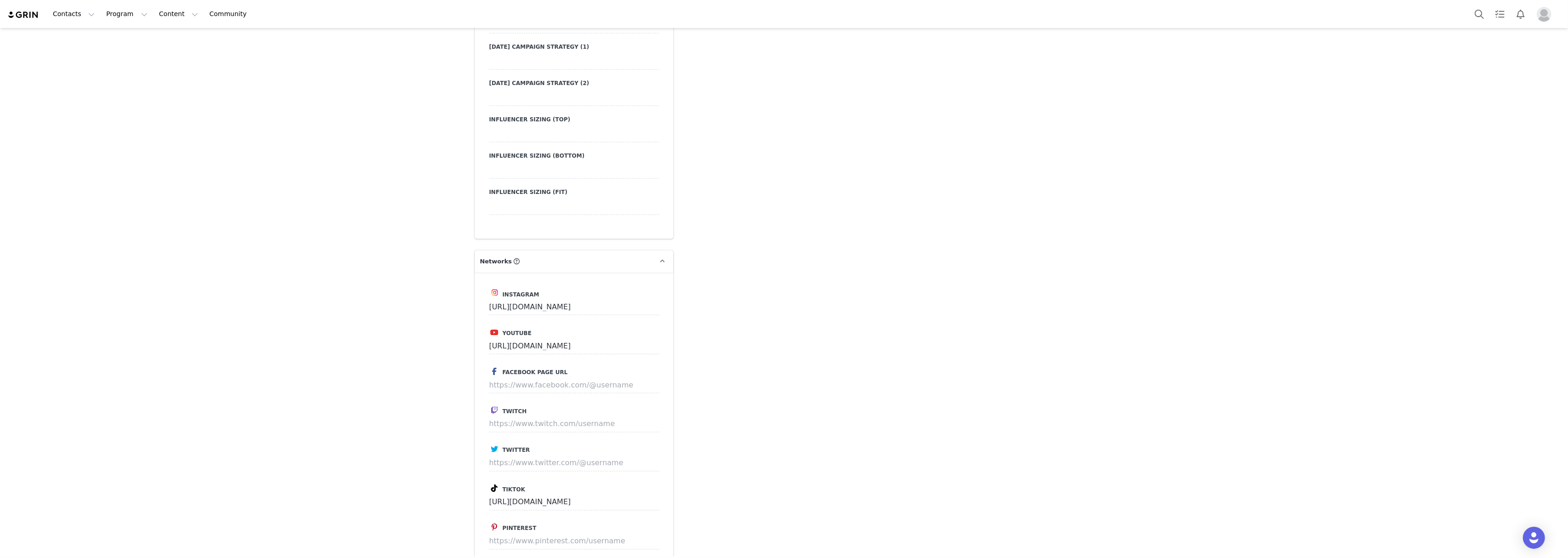
scroll to position [1655, 0]
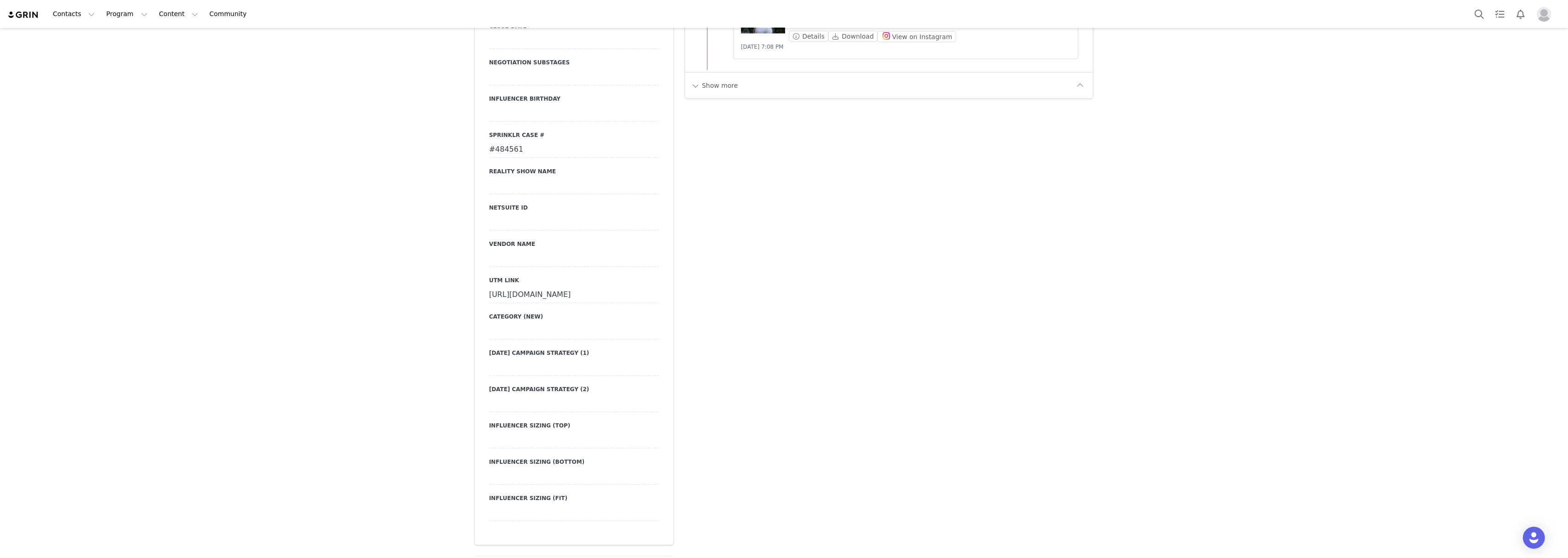
drag, startPoint x: 485, startPoint y: 194, endPoint x: 638, endPoint y: 230, distance: 157.2
click at [638, 287] on div "https://www.fashionnova.com/collections/mens-new-arrivals?division=men&utm_sour…" at bounding box center [574, 295] width 170 height 16
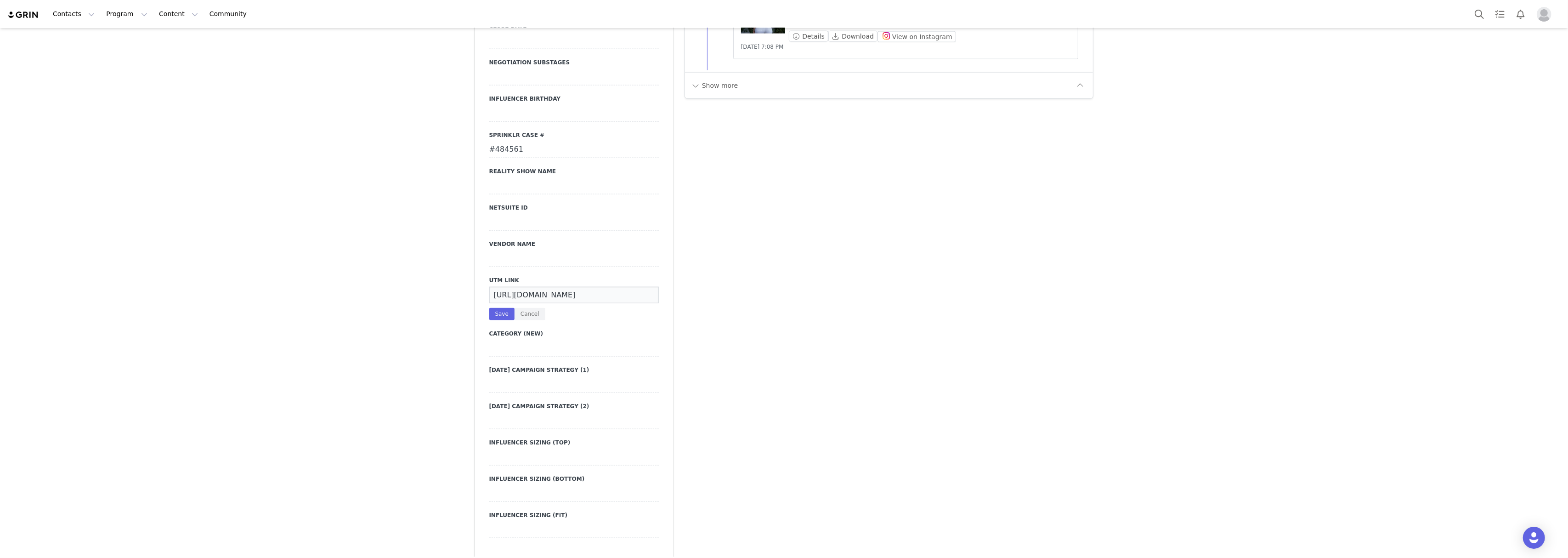
click at [524, 287] on input "https://www.fashionnova.com/collections/mens-new-arrivals?division=men&utm_sour…" at bounding box center [574, 295] width 170 height 16
click at [524, 308] on button "Cancel" at bounding box center [530, 314] width 31 height 12
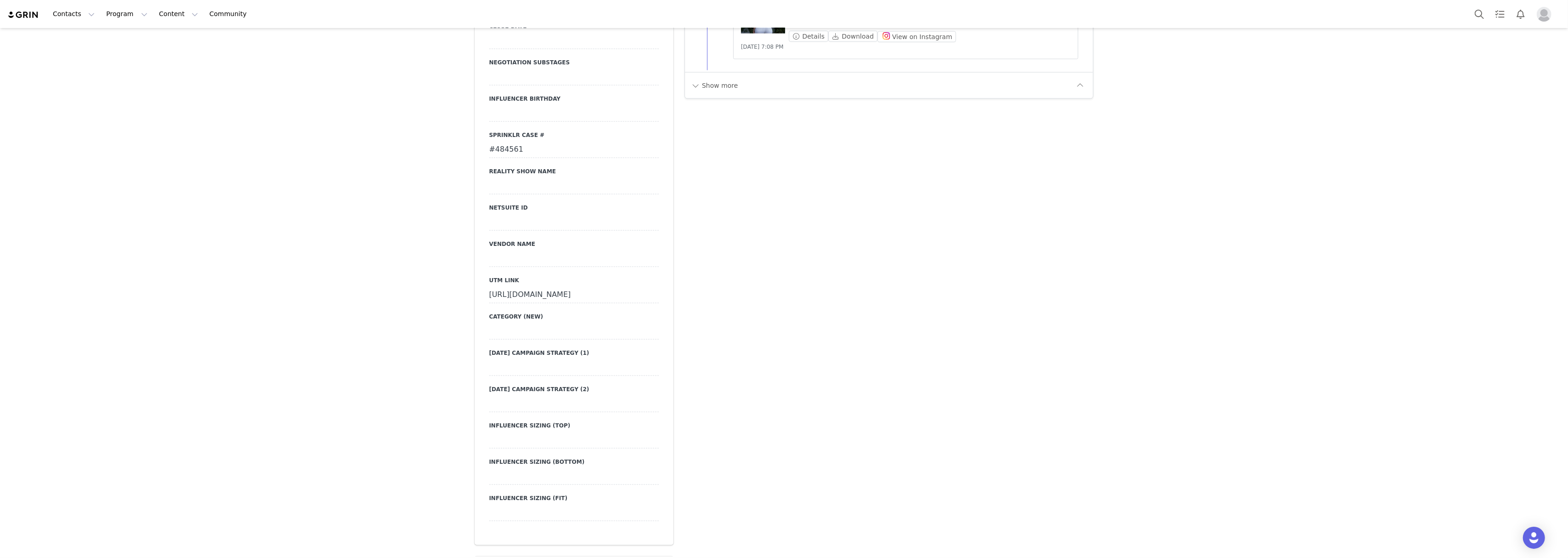
scroll to position [1349, 0]
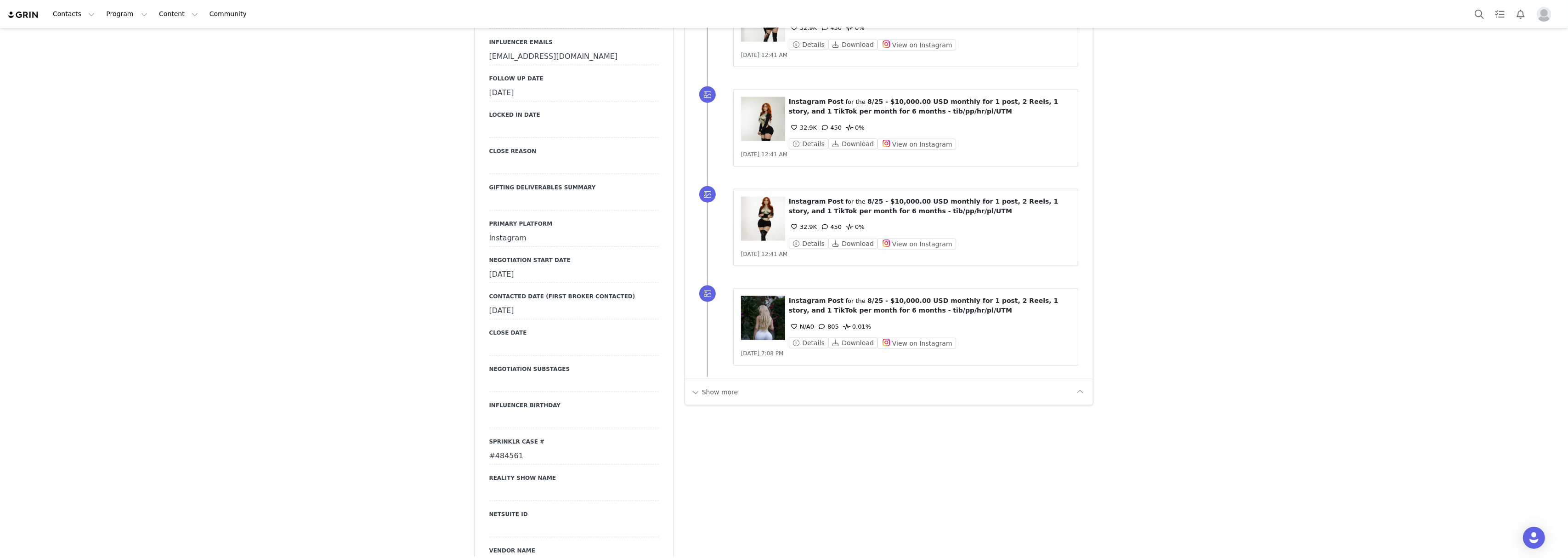
click at [504, 448] on div "#484561" at bounding box center [574, 456] width 170 height 16
click at [504, 448] on input "#484561" at bounding box center [574, 456] width 170 height 16
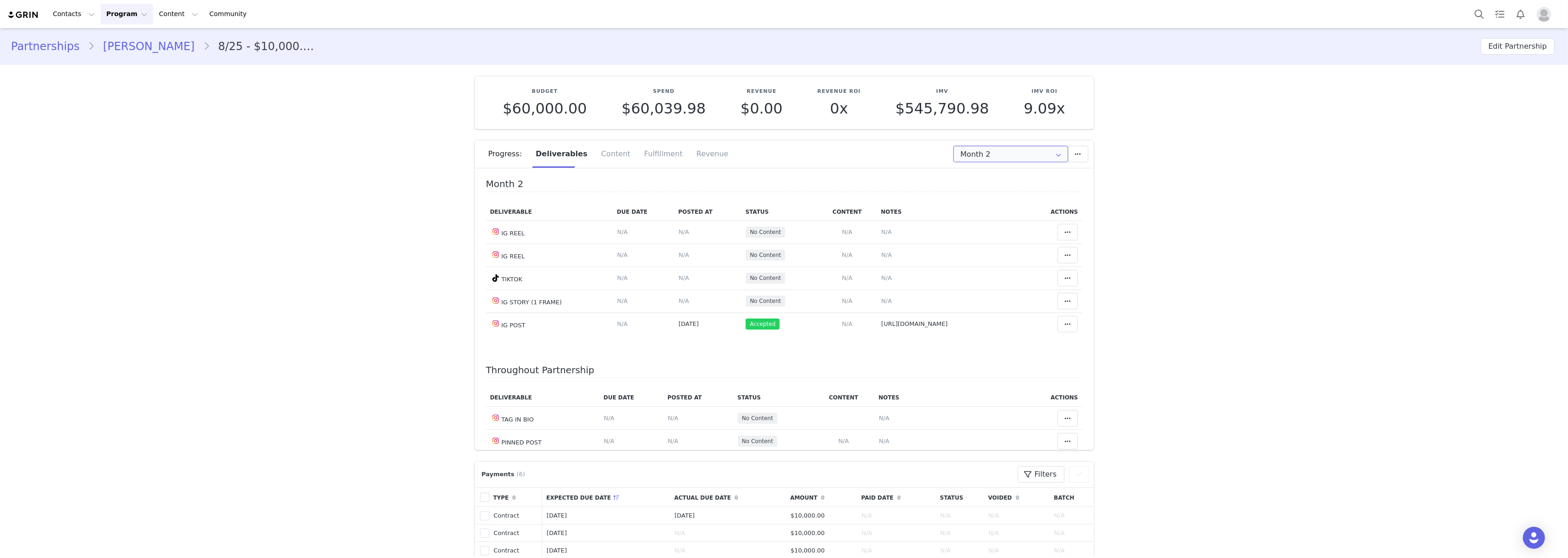
click at [992, 148] on input "Month 2" at bounding box center [1010, 154] width 115 height 16
click at [977, 276] on li "All Months" at bounding box center [1010, 273] width 123 height 16
type input "All"
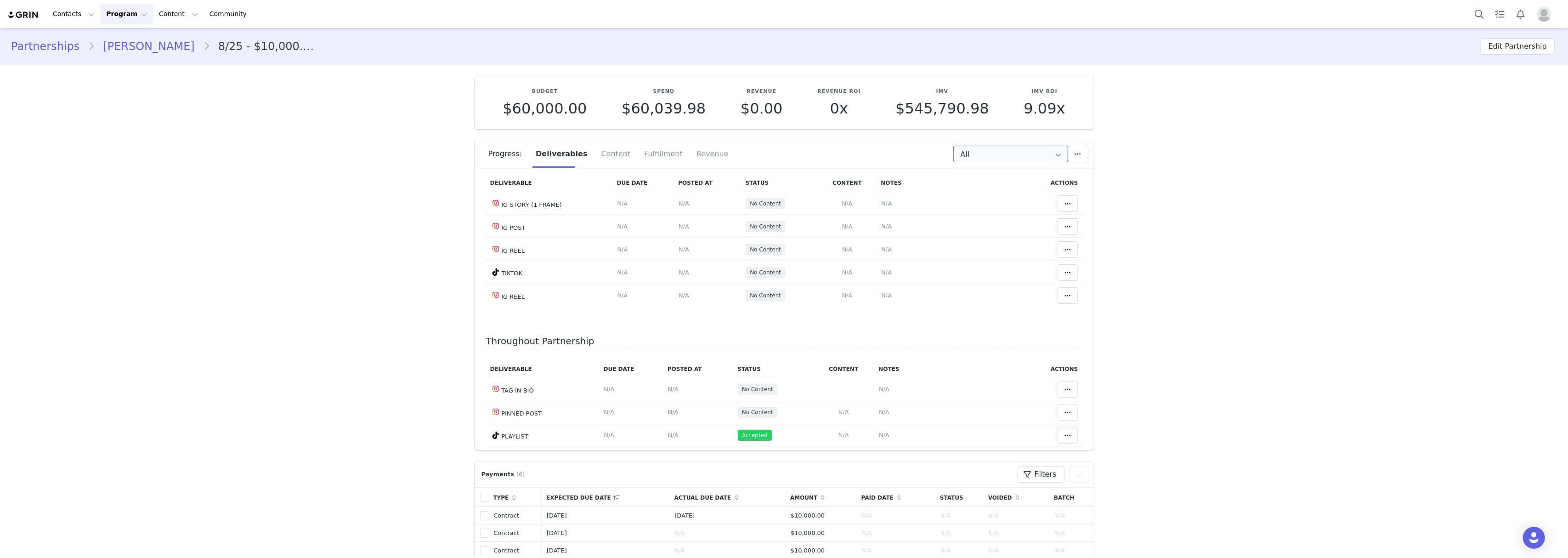
scroll to position [1034, 0]
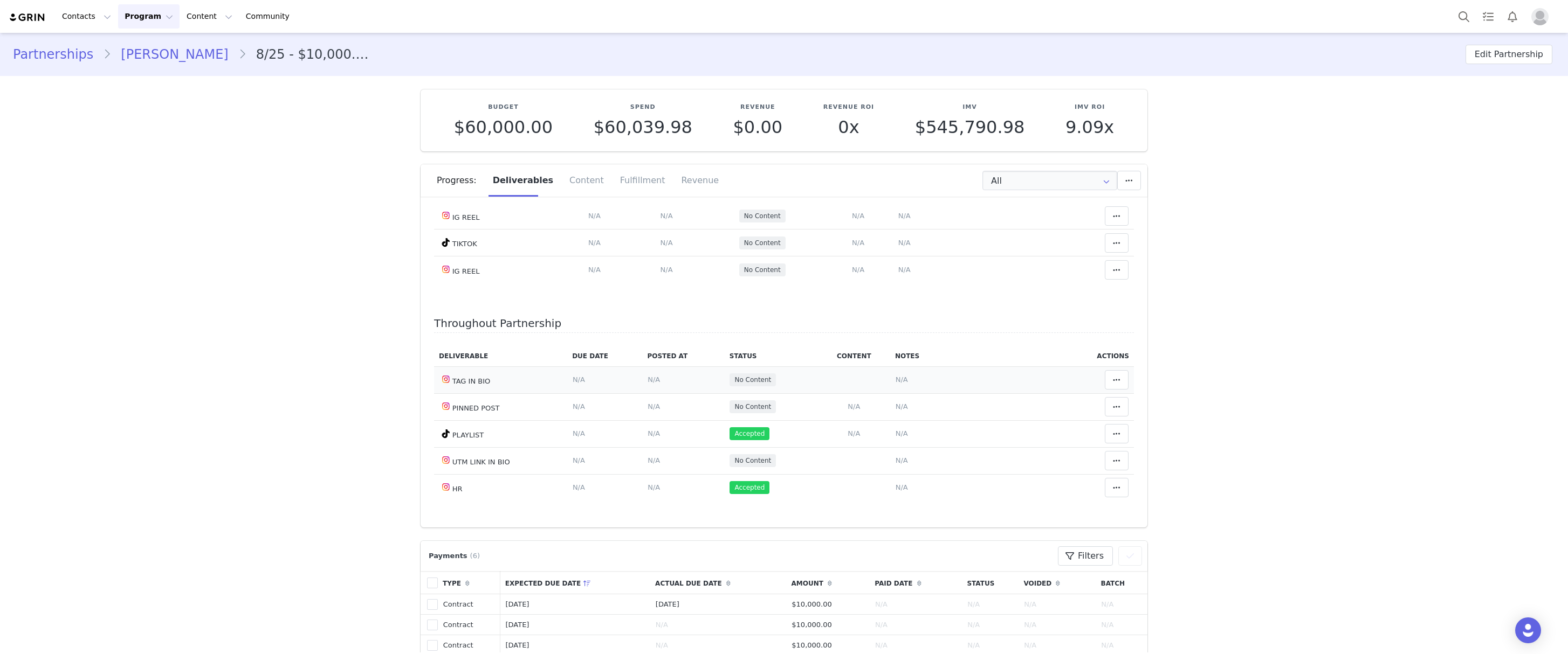
click at [1114, 380] on td "Mark as Accepted Reason for declining this deliverable Decline Mark as Declined…" at bounding box center [1099, 380] width 69 height 27
click at [1110, 385] on span at bounding box center [1117, 380] width 13 height 13
click at [1032, 361] on div "Mark as Accepted" at bounding box center [1014, 355] width 134 height 25
click at [1113, 403] on icon at bounding box center [1117, 407] width 8 height 9
click at [1049, 408] on div "Mark as Accepted" at bounding box center [1014, 406] width 134 height 25
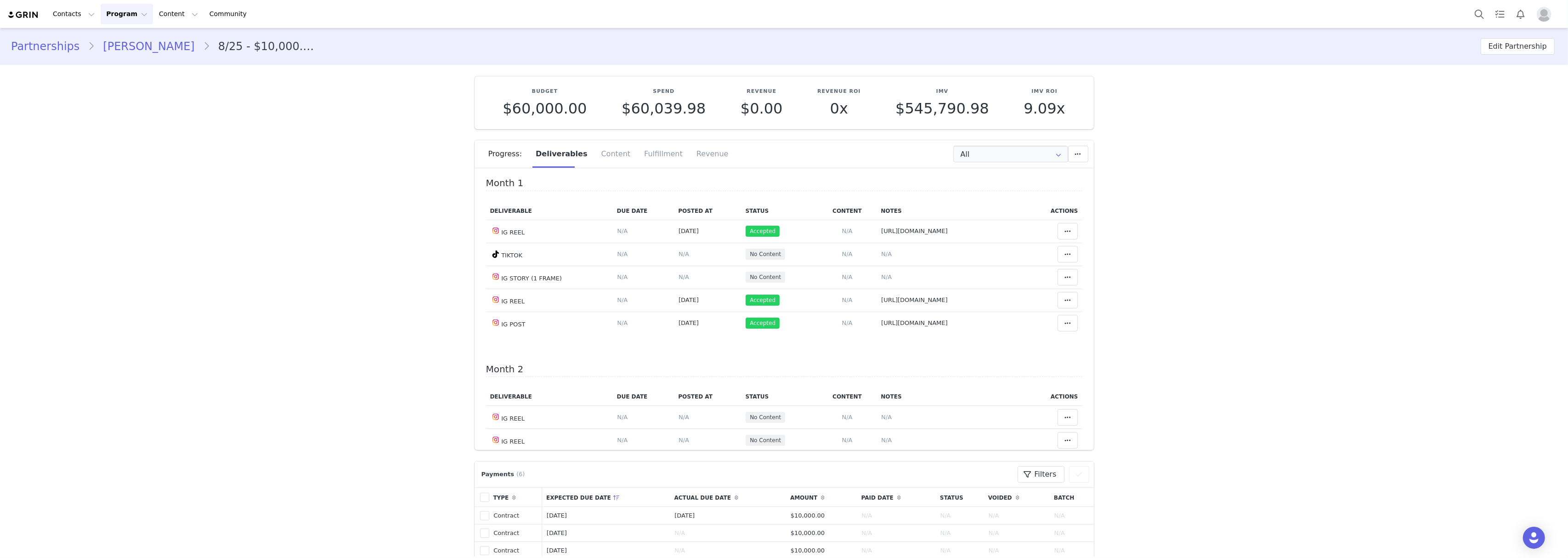
scroll to position [0, 0]
